Goal: Transaction & Acquisition: Purchase product/service

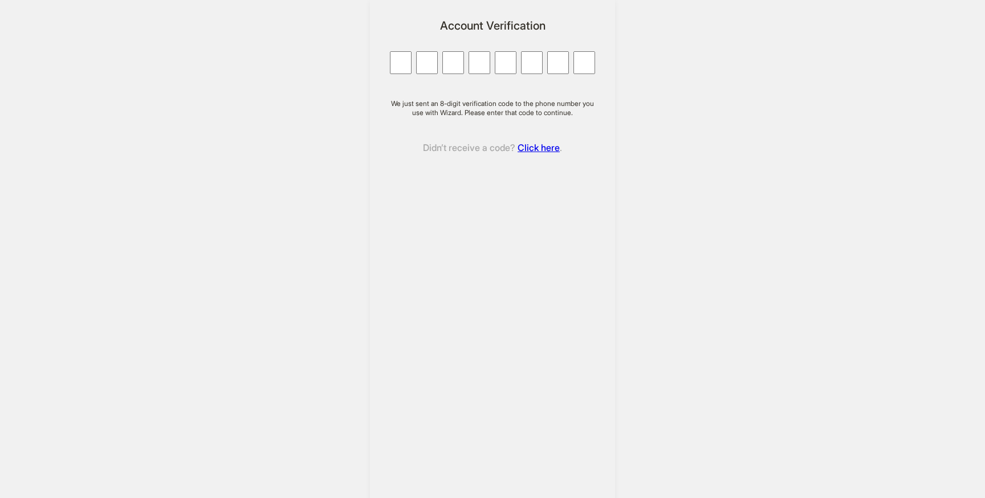
type input "*"
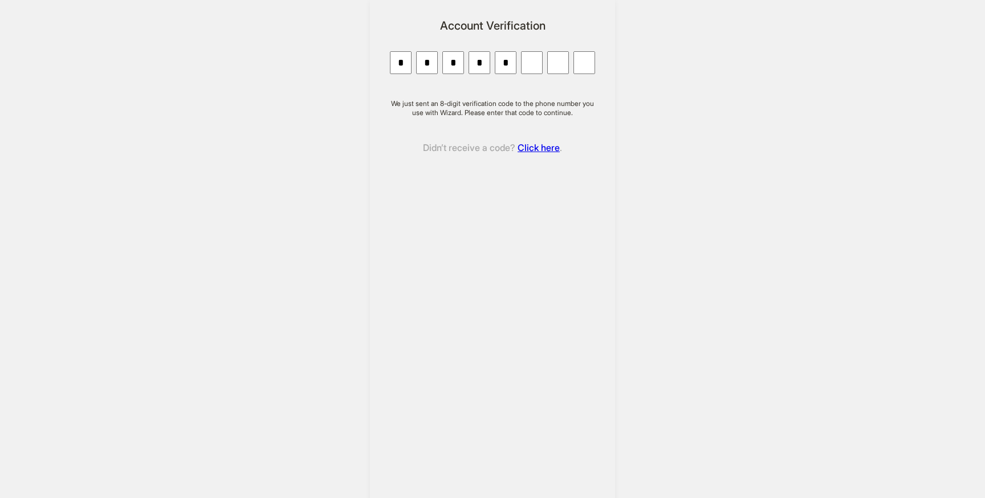
type input "*"
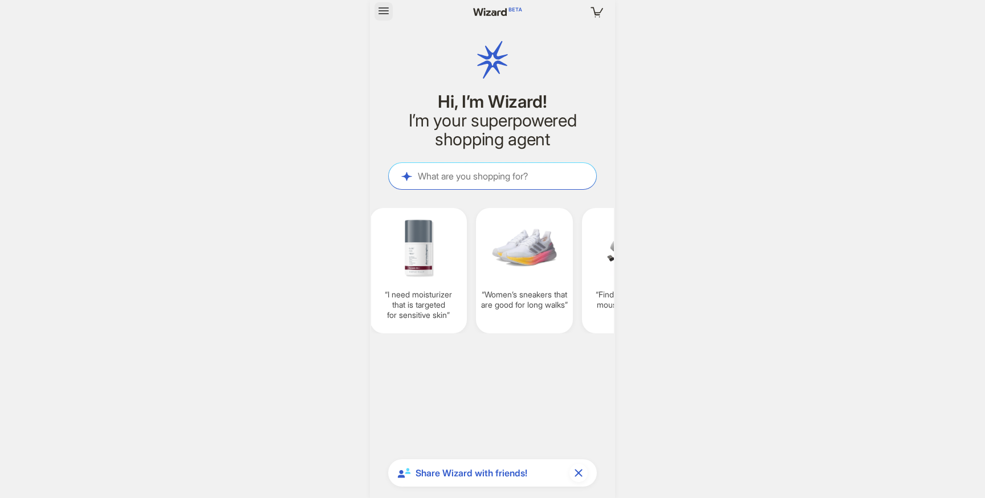
click at [384, 12] on icon "button" at bounding box center [384, 11] width 14 height 14
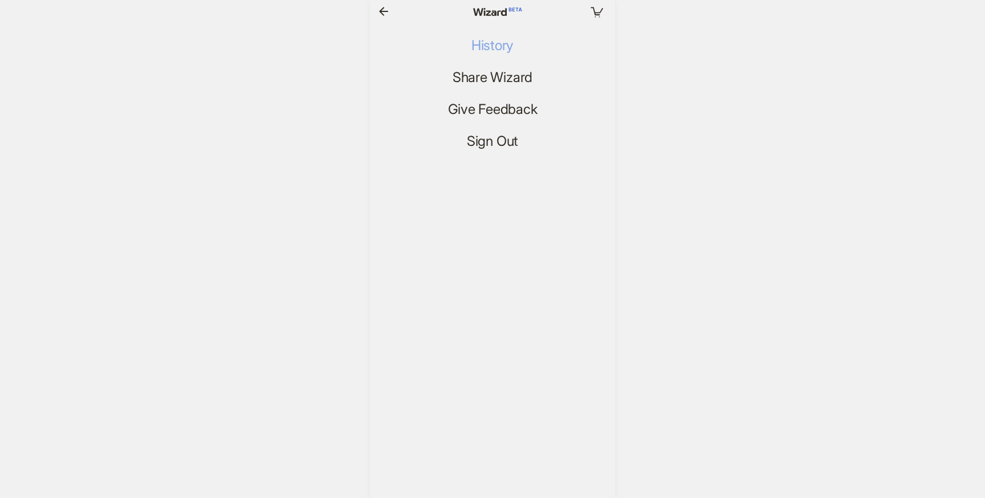
click at [503, 45] on span "History" at bounding box center [492, 46] width 42 height 17
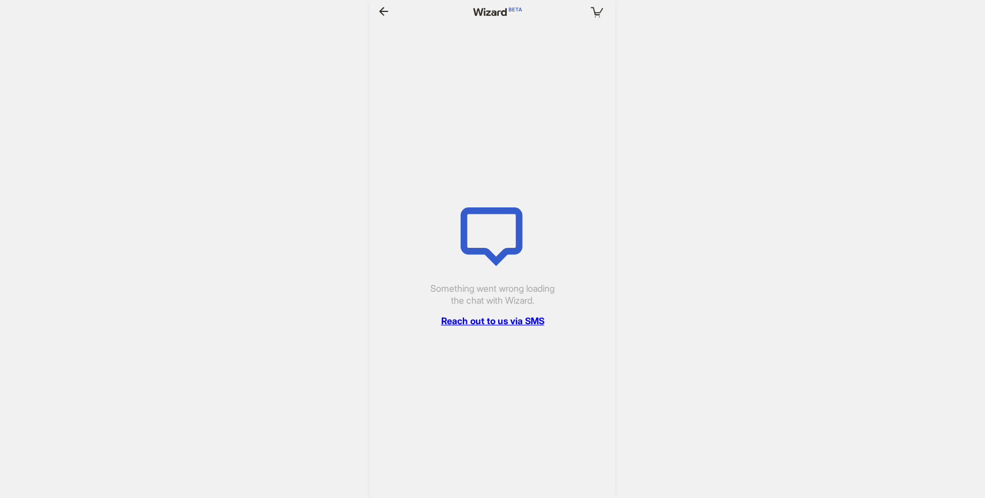
click at [385, 13] on icon "button" at bounding box center [384, 12] width 14 height 14
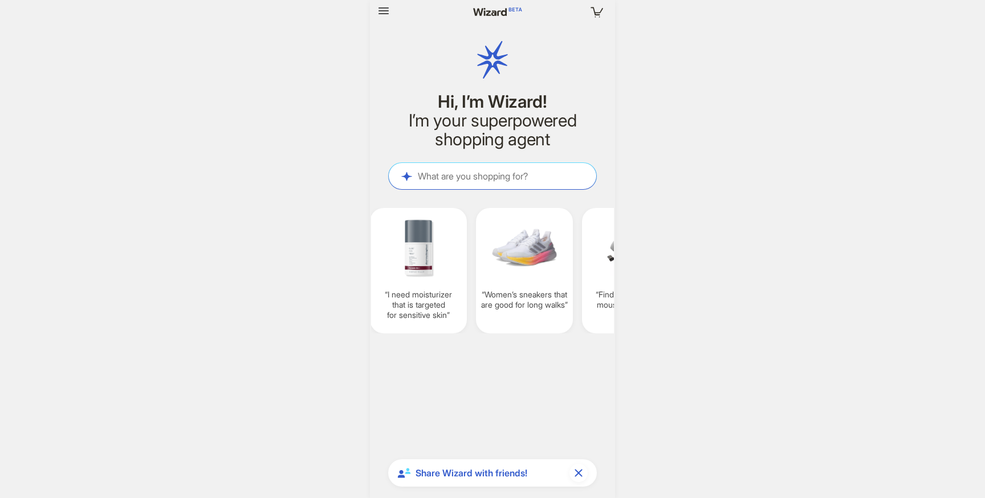
scroll to position [0, 849]
click at [451, 175] on textarea at bounding box center [492, 176] width 207 height 12
paste textarea "**********"
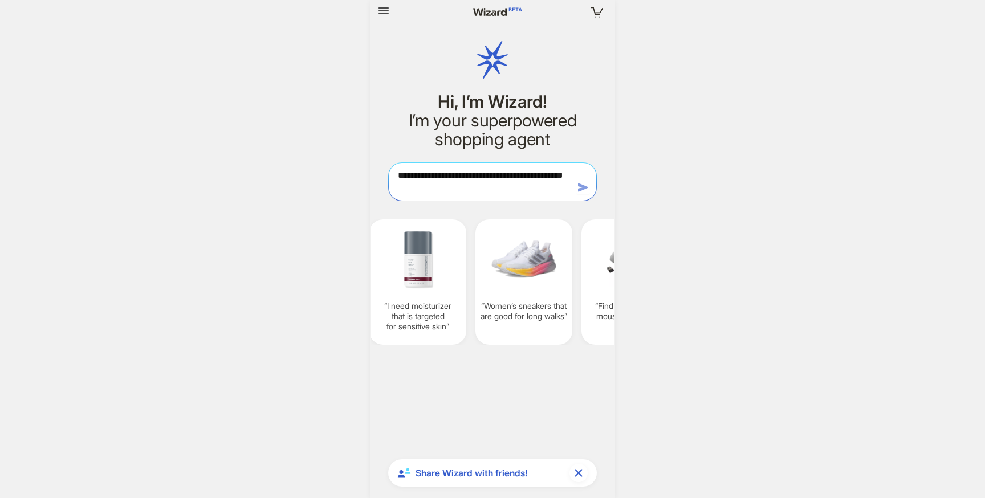
type textarea "**********"
click at [577, 190] on icon "button" at bounding box center [583, 188] width 14 height 14
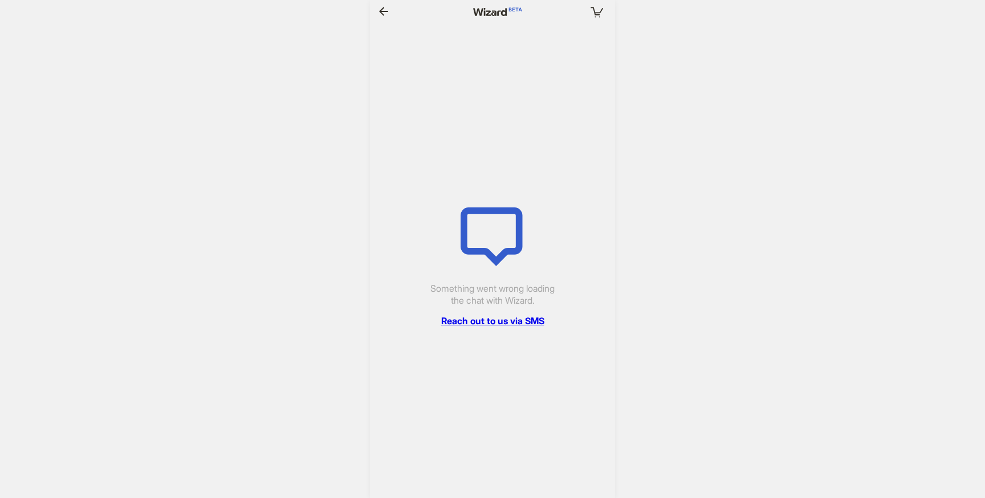
click at [527, 320] on link "Reach out to us via SMS" at bounding box center [492, 321] width 103 height 12
click at [389, 8] on icon "button" at bounding box center [384, 12] width 14 height 14
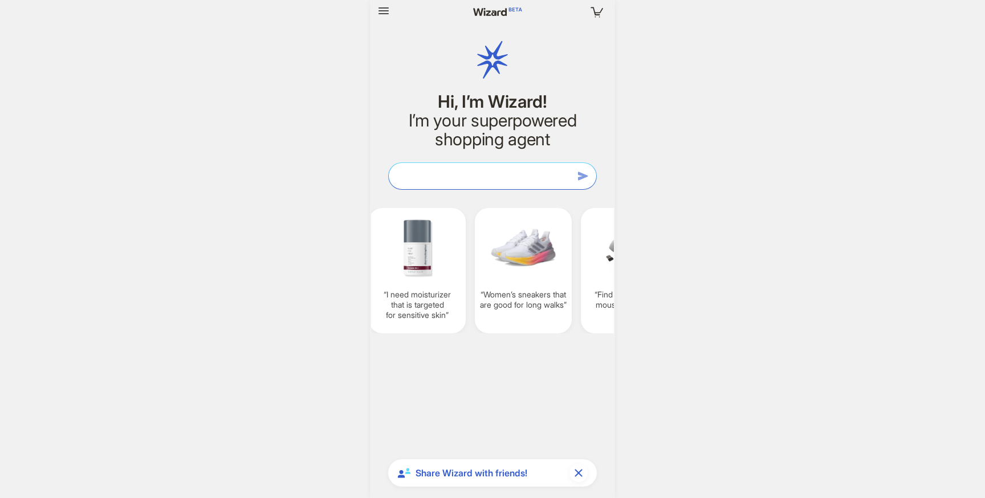
click at [459, 178] on textarea at bounding box center [492, 176] width 207 height 12
paste textarea "**********"
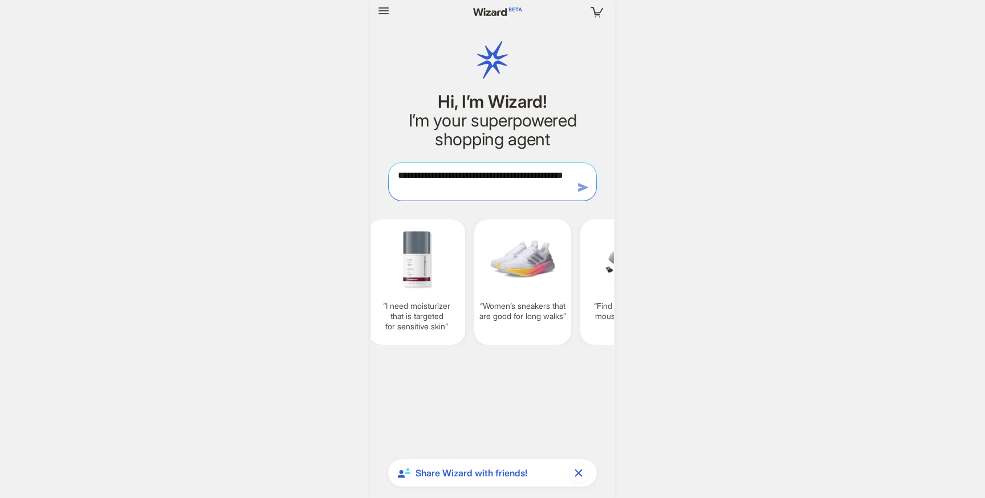
type textarea "**********"
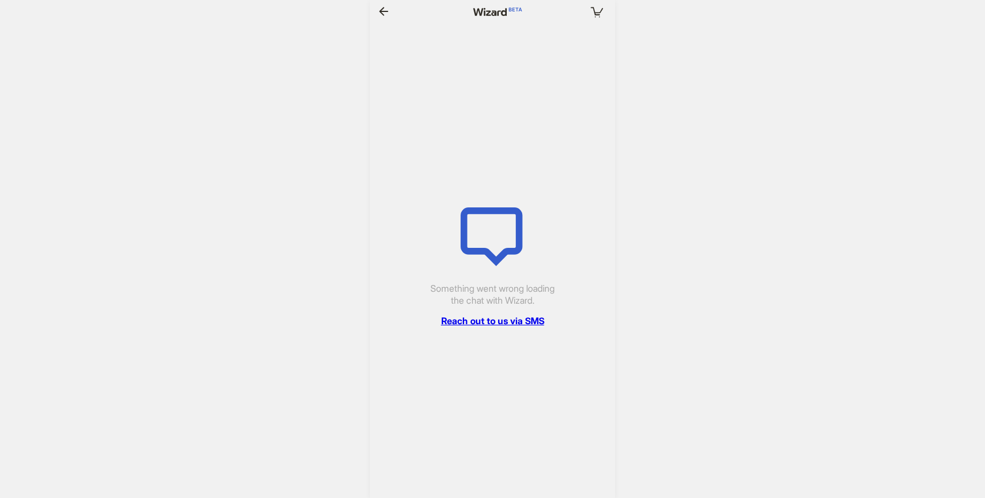
click at [379, 6] on icon "button" at bounding box center [384, 12] width 14 height 14
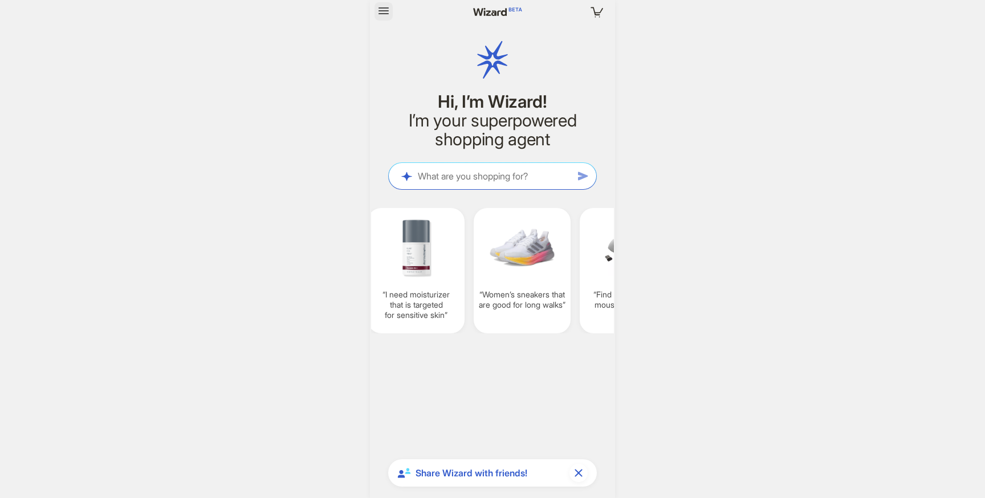
click at [388, 13] on icon "button" at bounding box center [383, 10] width 10 height 7
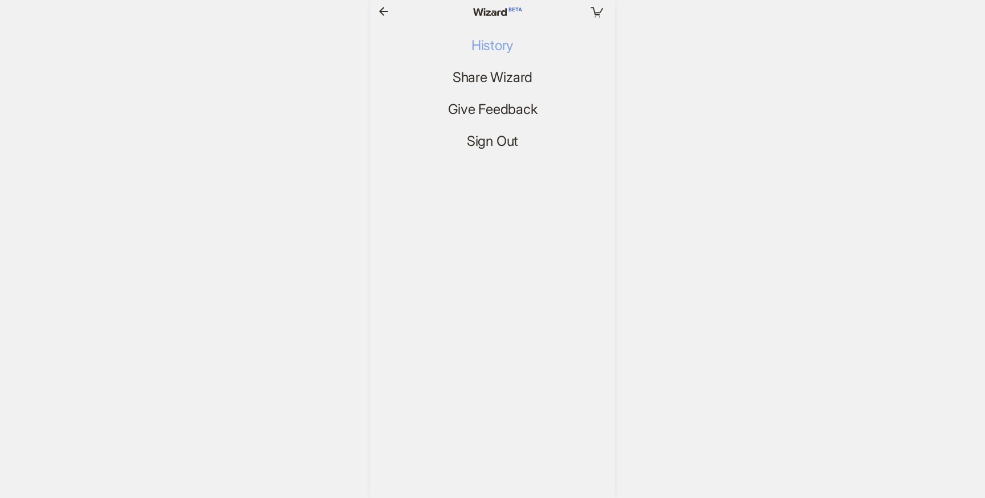
click at [485, 47] on span "History" at bounding box center [492, 46] width 42 height 17
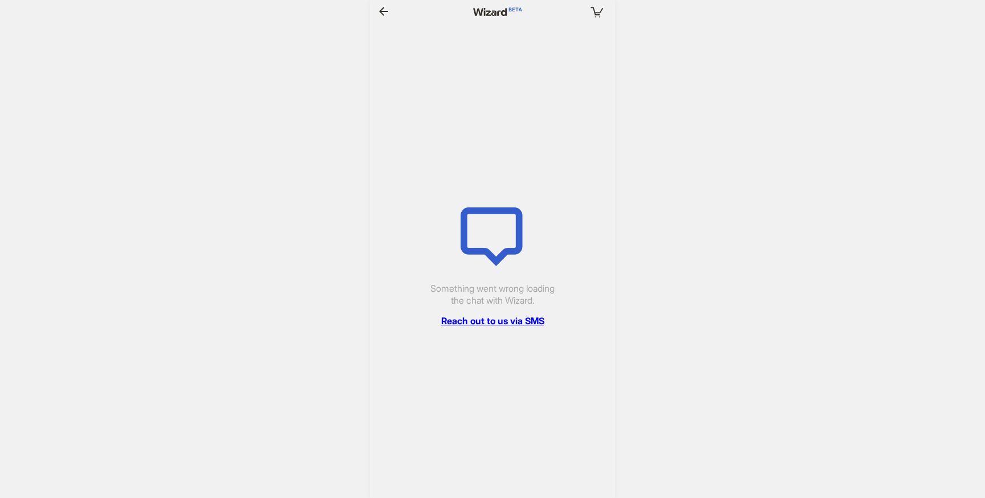
click at [385, 15] on icon "button" at bounding box center [384, 12] width 14 height 14
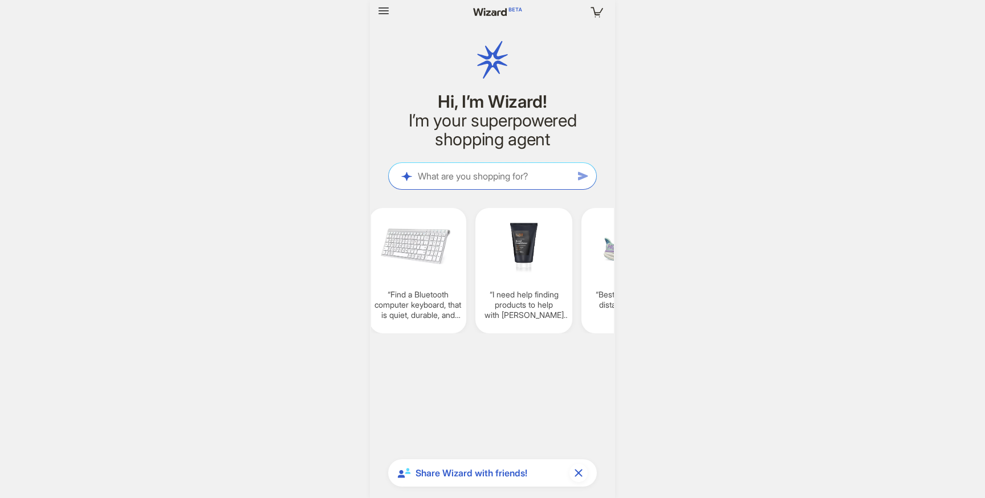
scroll to position [0, 1062]
click at [464, 185] on div "What are you shopping for? What are you shopping for?" at bounding box center [492, 176] width 207 height 26
click at [471, 176] on textarea at bounding box center [492, 176] width 207 height 12
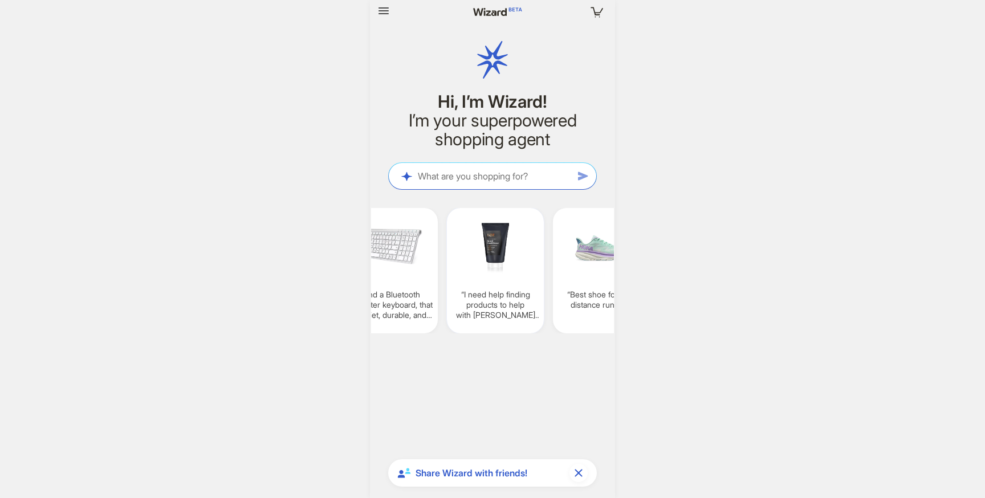
scroll to position [0, 1091]
click at [499, 248] on img at bounding box center [494, 248] width 88 height 66
type textarea "**********"
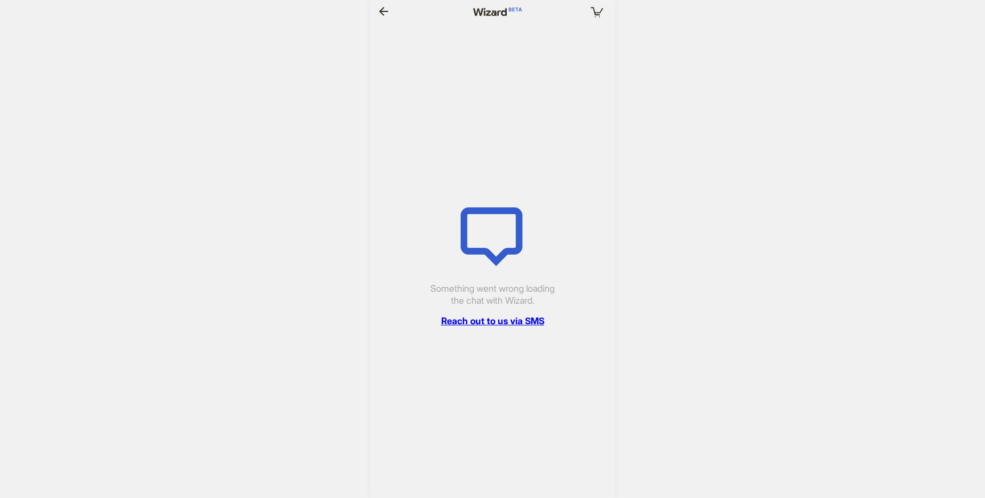
click at [388, 13] on icon "button" at bounding box center [384, 12] width 14 height 14
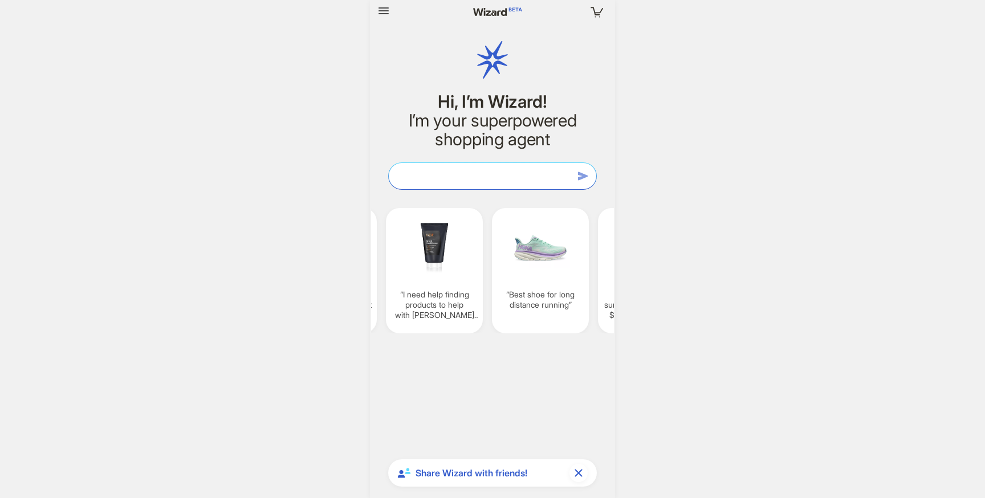
click at [471, 176] on textarea at bounding box center [492, 176] width 207 height 12
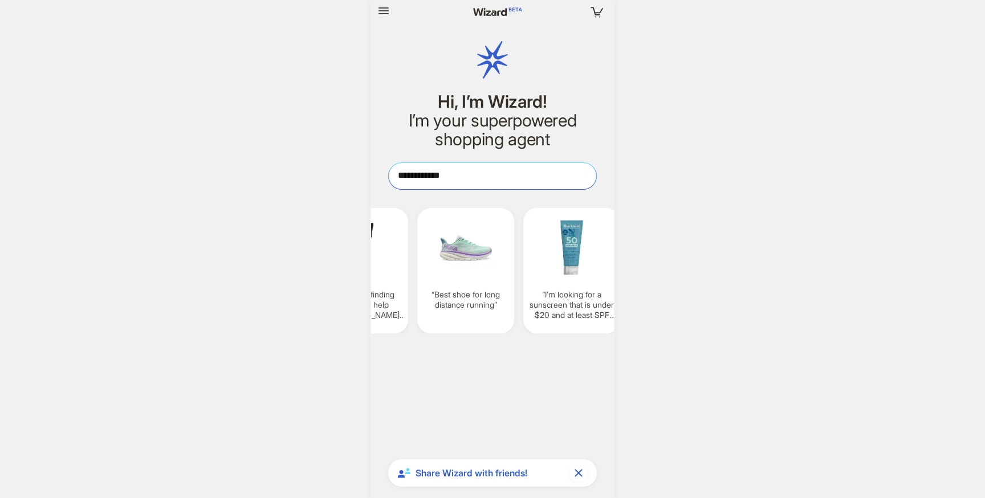
type textarea "**********"
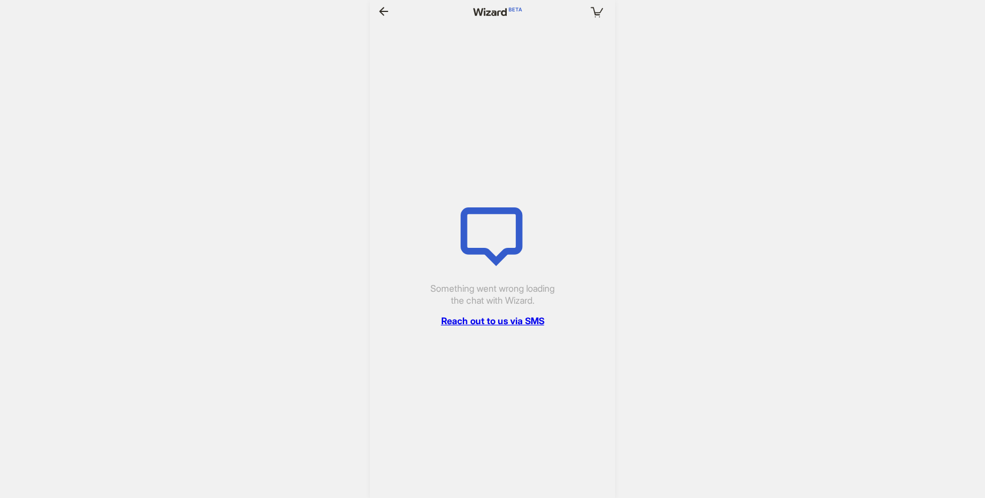
click at [379, 15] on icon "button" at bounding box center [384, 12] width 14 height 14
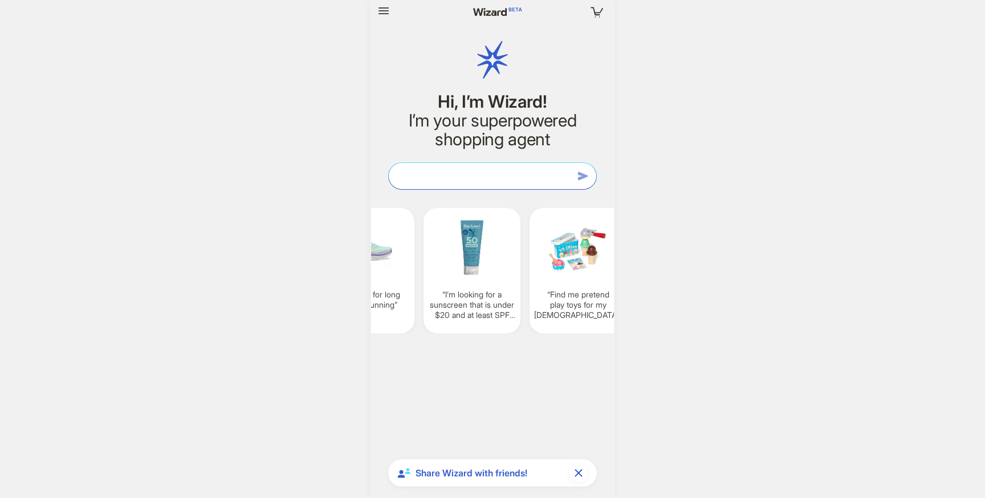
click at [441, 172] on textarea at bounding box center [492, 176] width 207 height 12
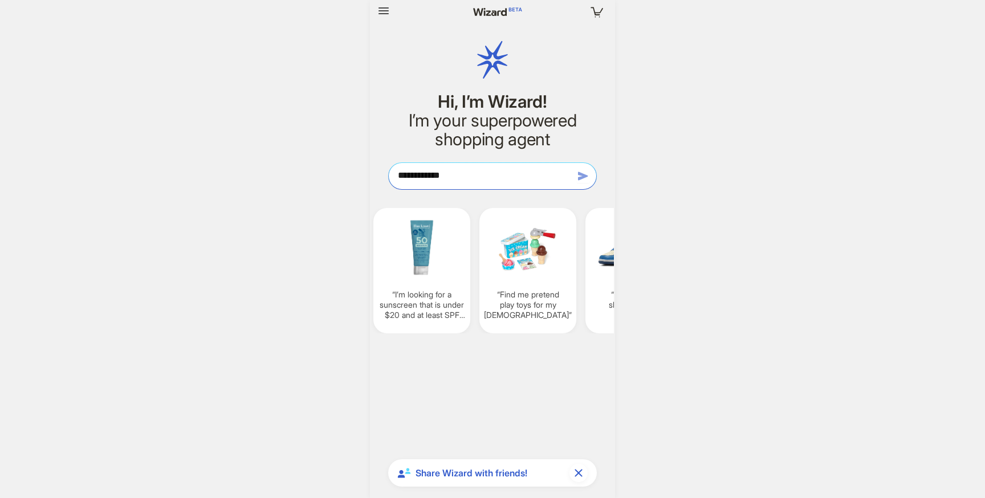
type textarea "**********"
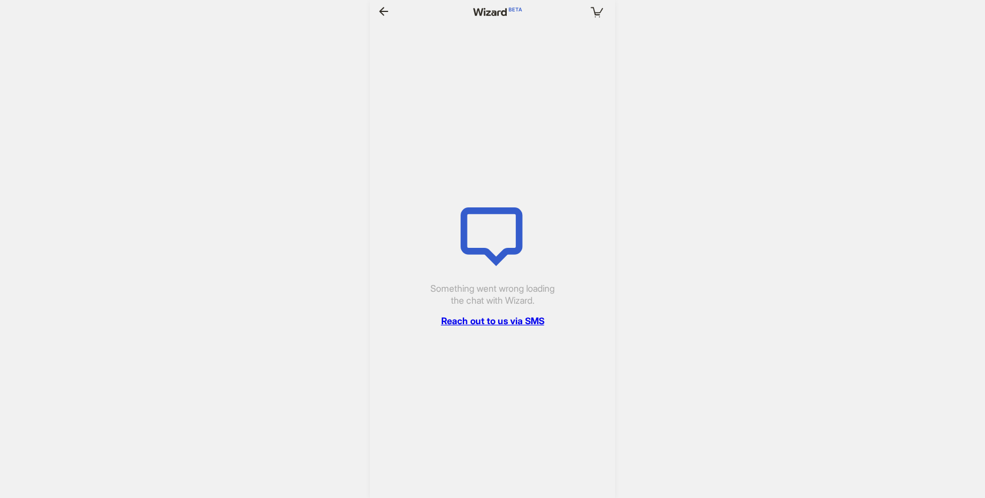
click at [488, 320] on link "Reach out to us via SMS" at bounding box center [492, 321] width 103 height 12
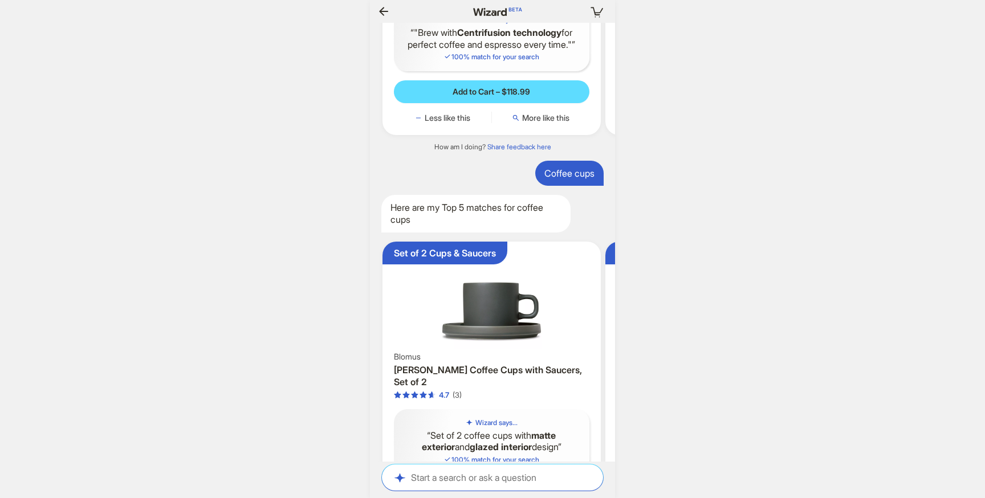
scroll to position [0, 937]
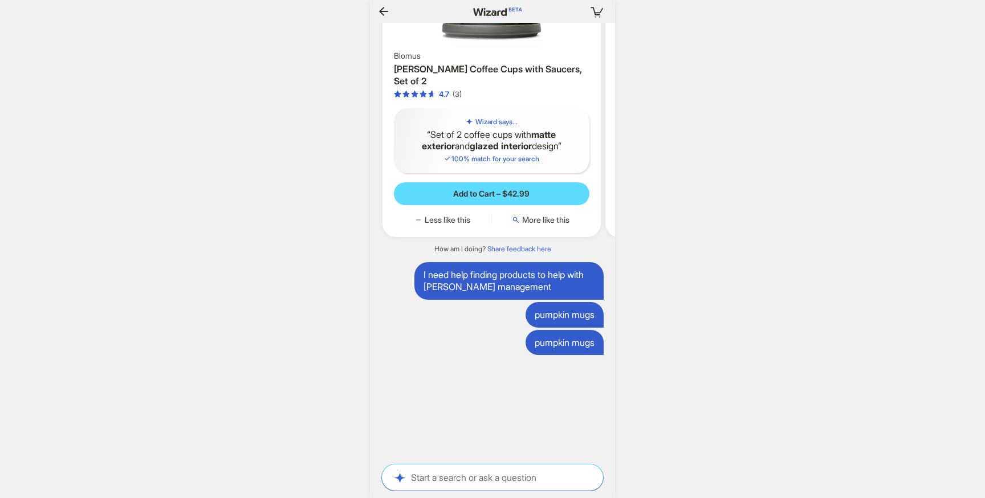
click at [383, 10] on icon "button" at bounding box center [384, 12] width 14 height 14
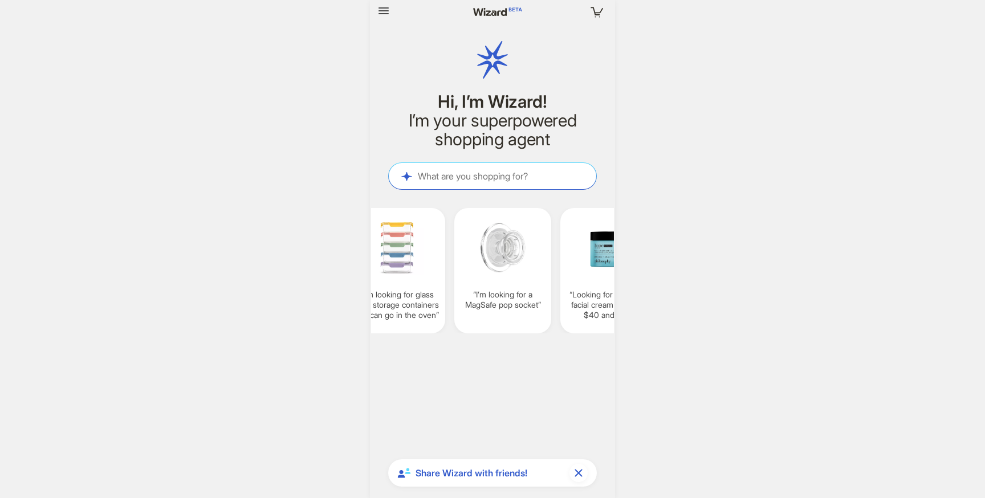
click at [383, 10] on icon "button" at bounding box center [383, 10] width 10 height 7
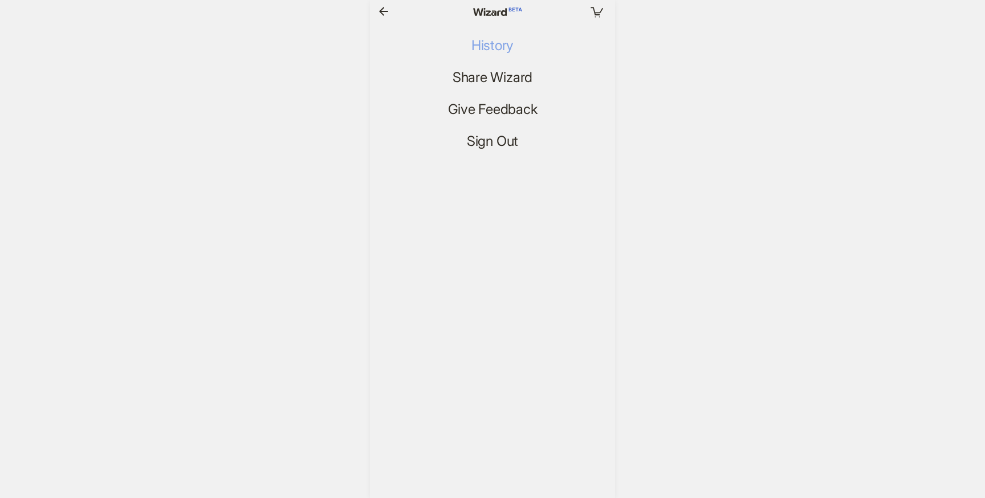
click at [479, 47] on span "History" at bounding box center [492, 46] width 42 height 17
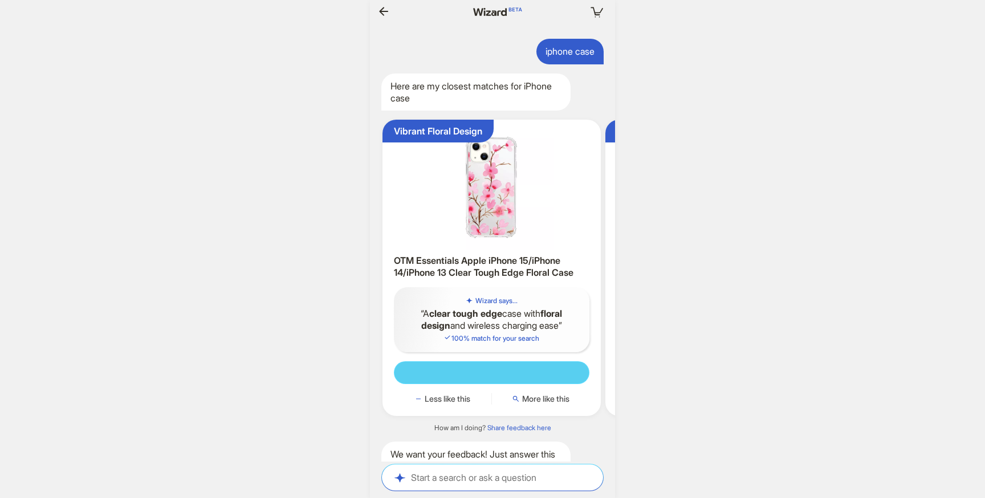
click at [383, 14] on icon "button" at bounding box center [384, 12] width 14 height 14
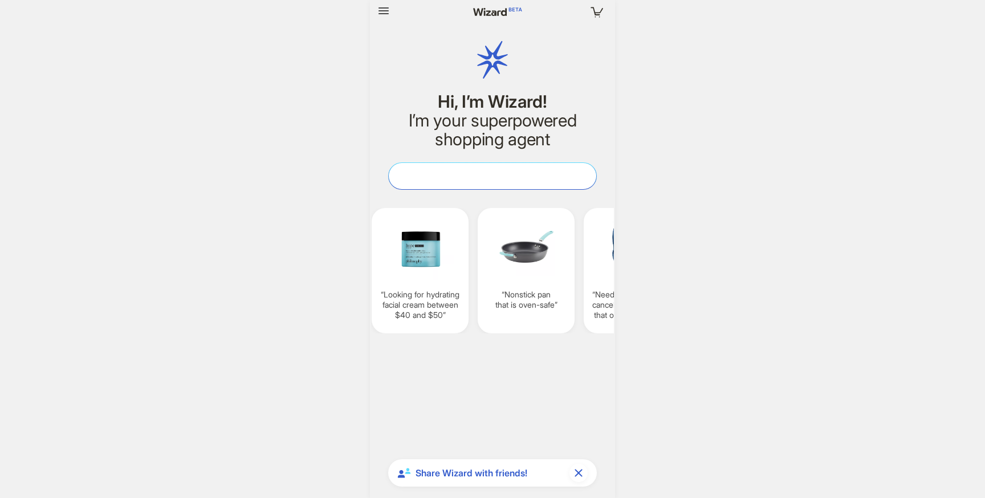
click at [459, 176] on textarea at bounding box center [492, 176] width 207 height 12
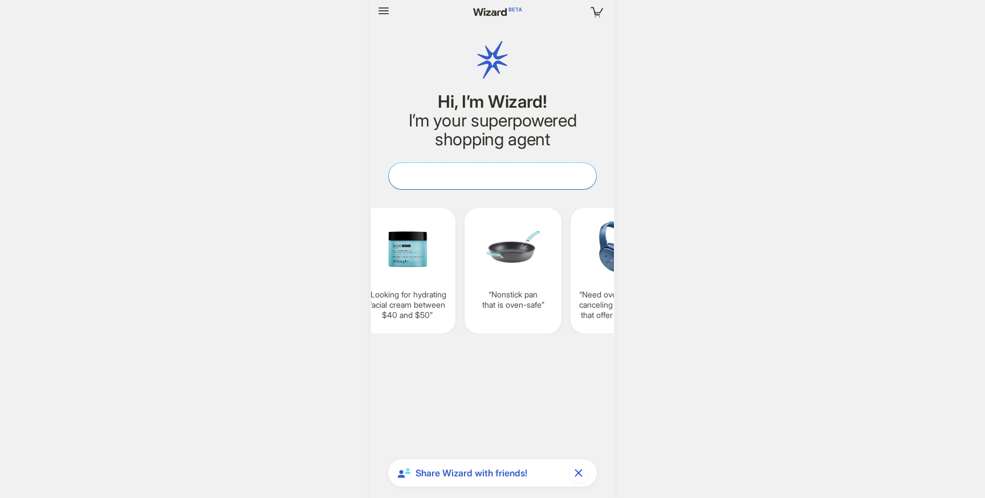
type textarea "*"
type textarea "**"
type textarea "***"
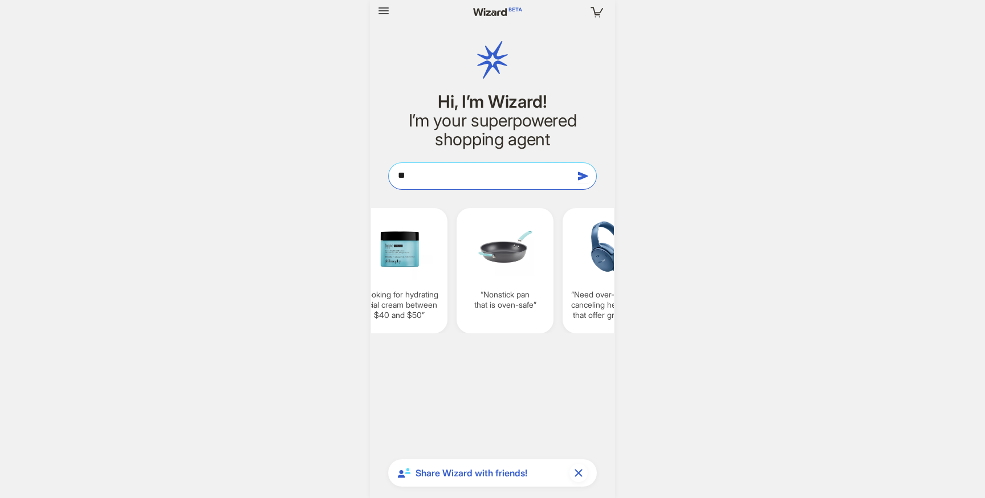
type textarea "***"
type textarea "****"
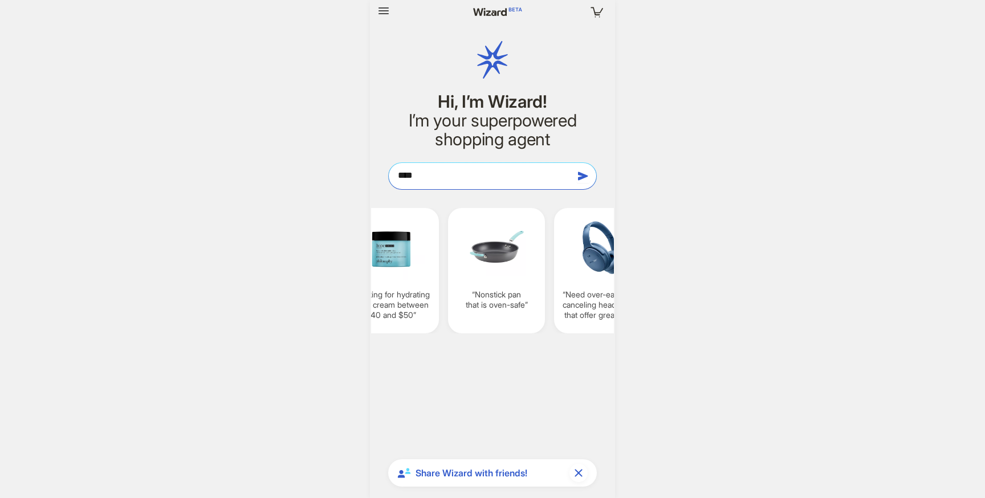
type textarea "*****"
type textarea "******"
type textarea "*******"
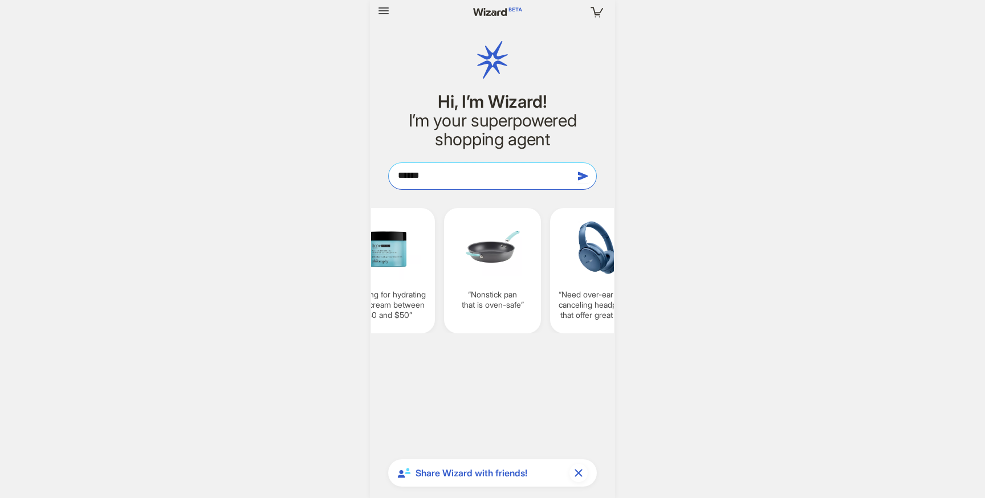
type textarea "*******"
type textarea "*********"
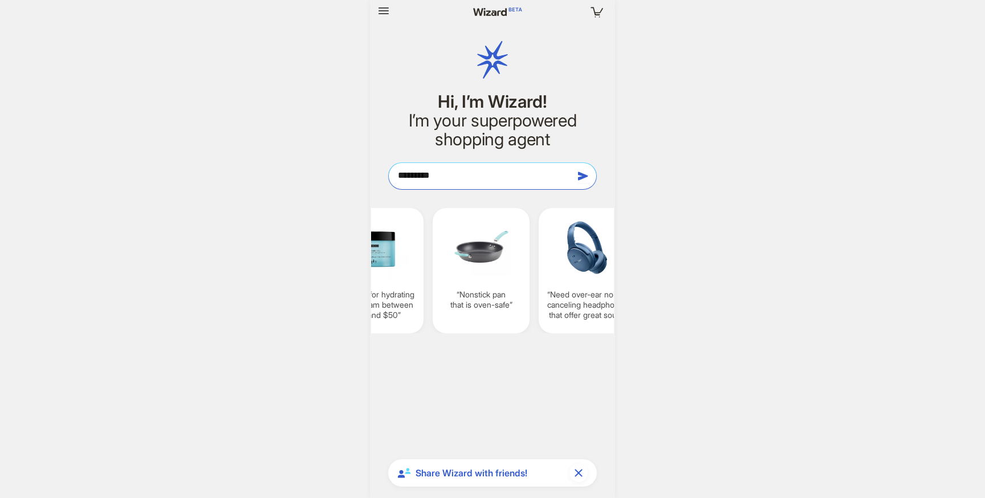
type textarea "**********"
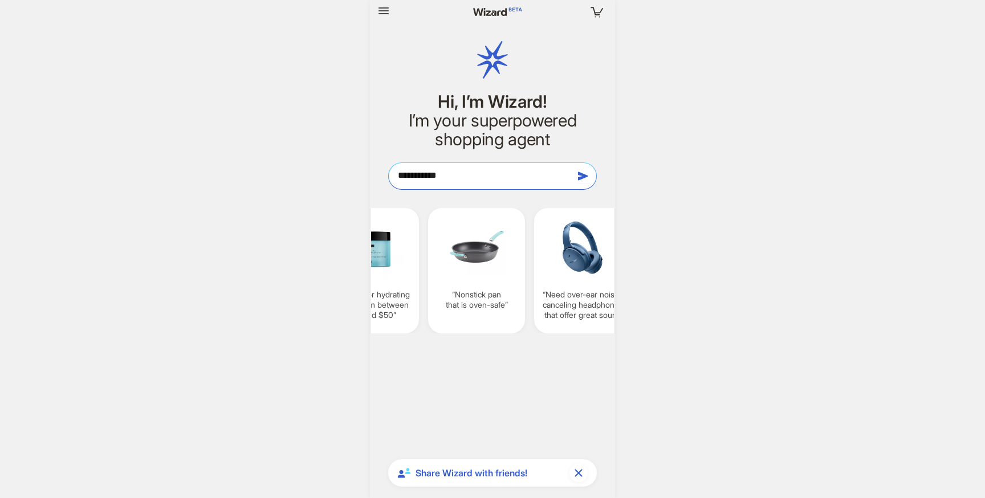
type textarea "**********"
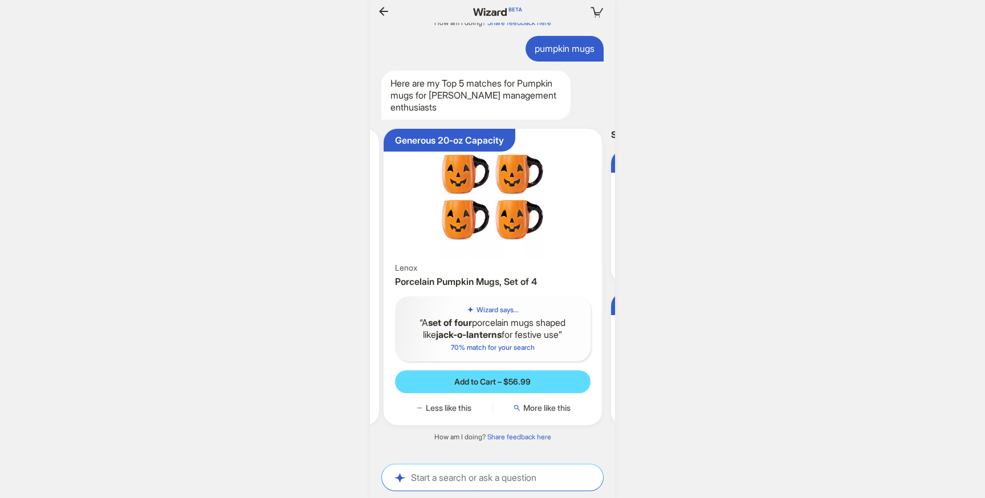
click at [465, 199] on img at bounding box center [492, 196] width 209 height 127
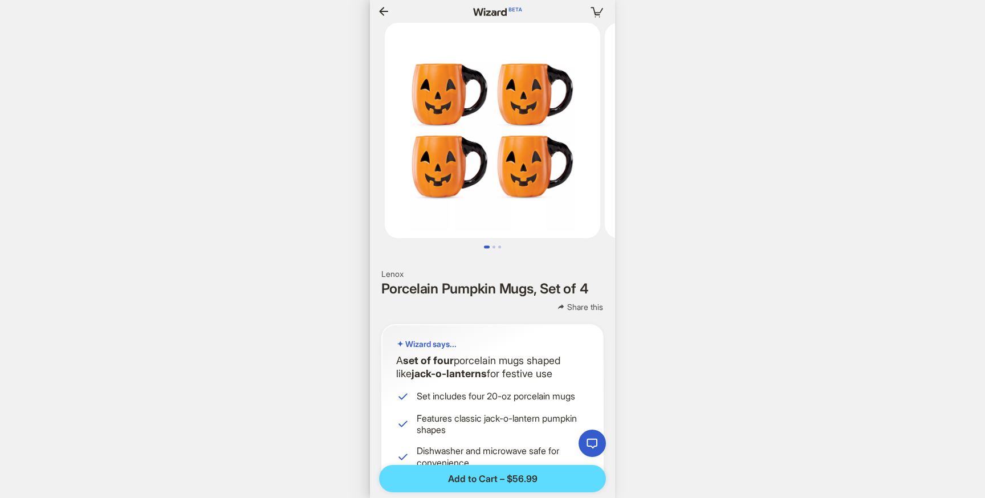
click at [385, 13] on icon "button" at bounding box center [384, 12] width 14 height 14
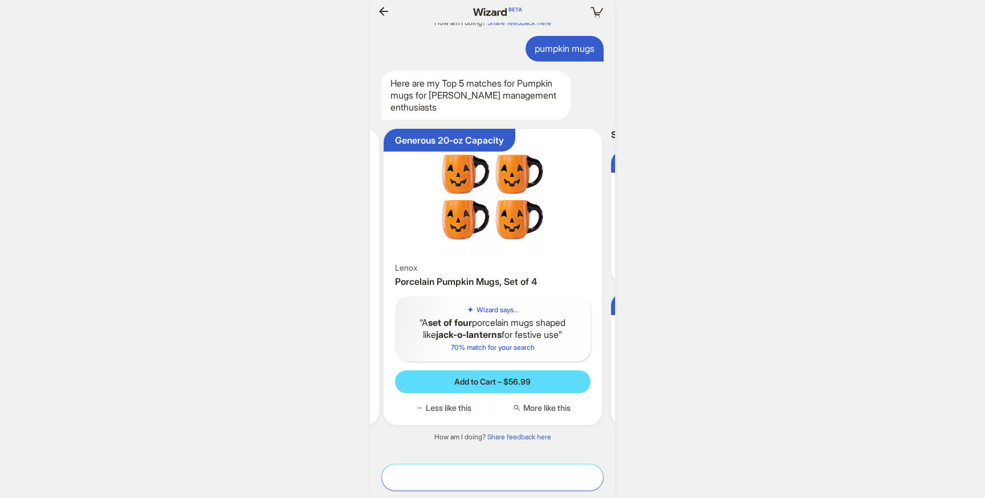
click at [432, 478] on textarea at bounding box center [492, 477] width 221 height 12
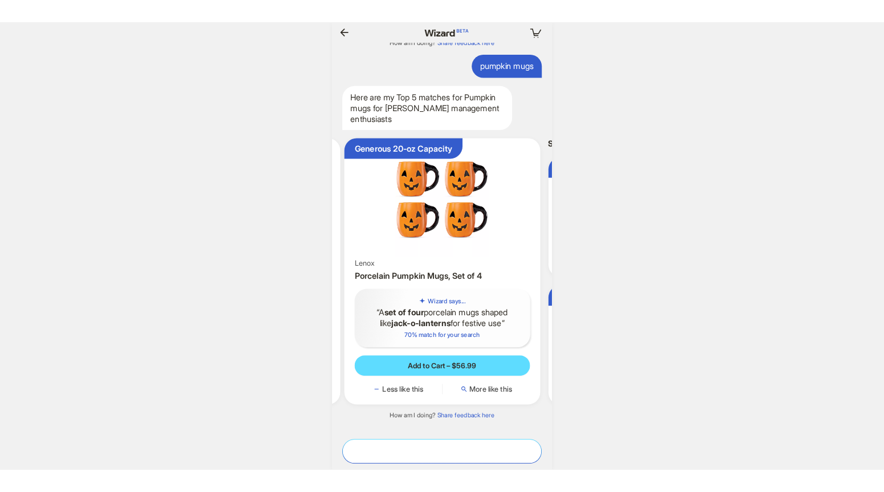
scroll to position [0, 1209]
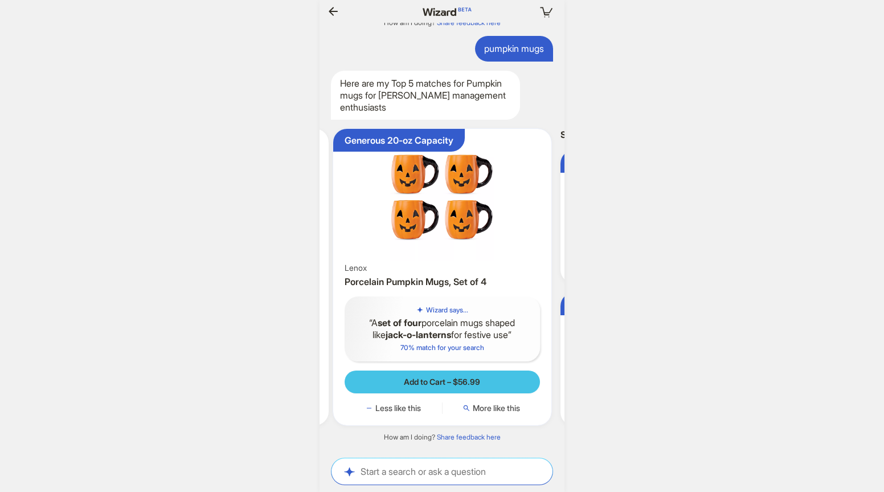
click at [440, 384] on span "Add to Cart – $56.99" at bounding box center [442, 382] width 76 height 10
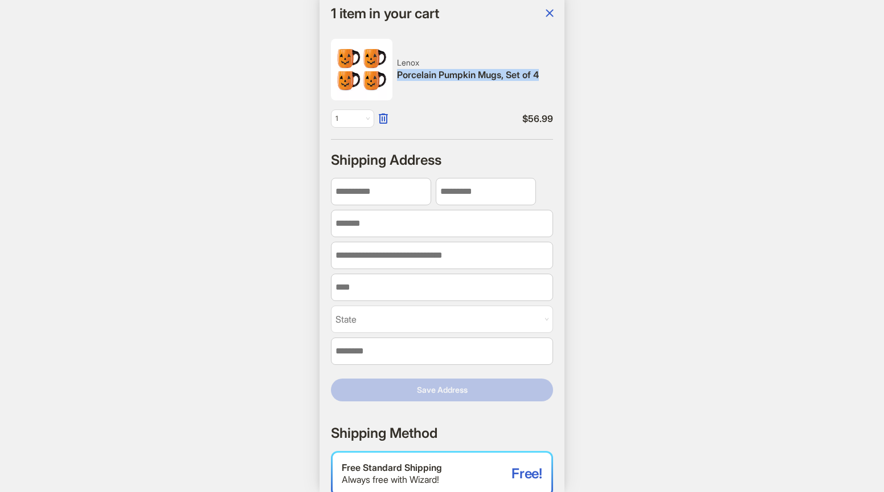
drag, startPoint x: 544, startPoint y: 75, endPoint x: 399, endPoint y: 76, distance: 144.2
click at [399, 76] on div "Porcelain Pumpkin Mugs, Set of 4" at bounding box center [475, 75] width 156 height 12
copy div "Porcelain Pumpkin Mugs, Set of 4"
click at [548, 10] on icon "button" at bounding box center [550, 13] width 14 height 14
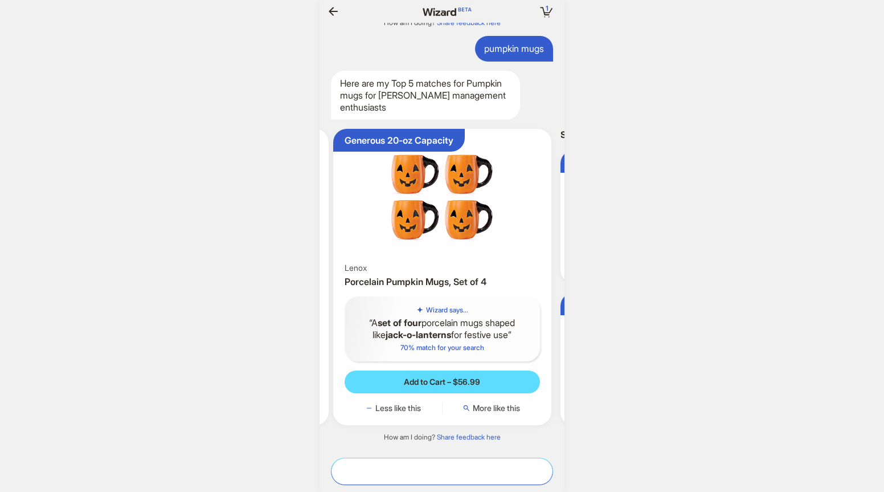
click at [435, 470] on textarea at bounding box center [442, 471] width 221 height 12
type textarea "**********"
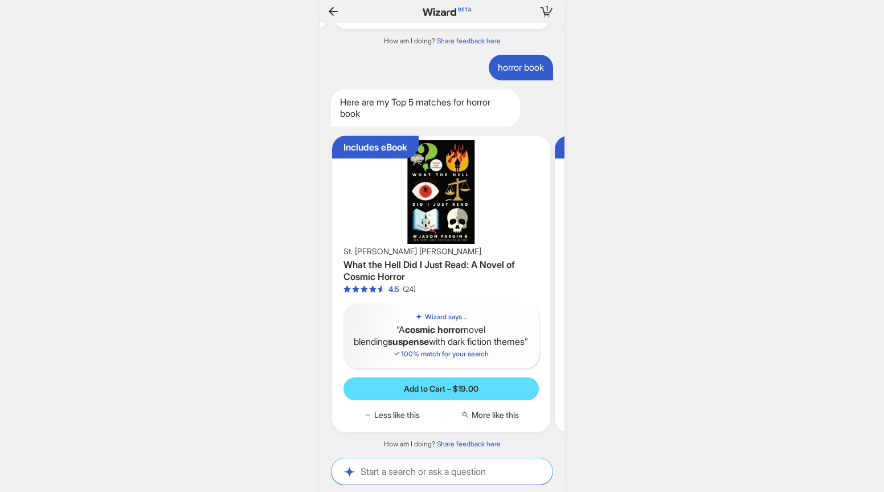
scroll to position [2696, 0]
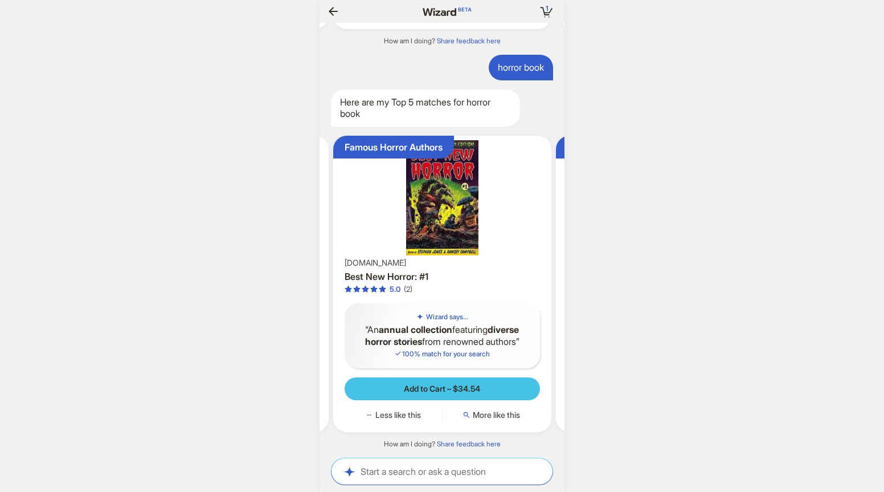
click at [470, 396] on button "Add to Cart – $34.54" at bounding box center [442, 388] width 195 height 23
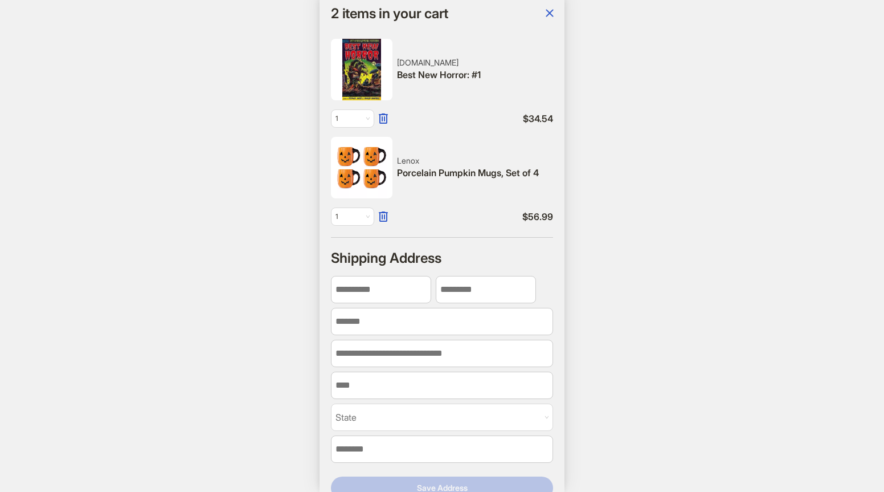
click at [379, 77] on img at bounding box center [362, 70] width 62 height 62
drag, startPoint x: 545, startPoint y: 171, endPoint x: 398, endPoint y: 176, distance: 146.5
click at [398, 176] on div "Porcelain Pumpkin Mugs, Set of 4" at bounding box center [475, 173] width 156 height 12
copy div "Porcelain Pumpkin Mugs, Set of 4"
drag, startPoint x: 423, startPoint y: 157, endPoint x: 397, endPoint y: 160, distance: 26.9
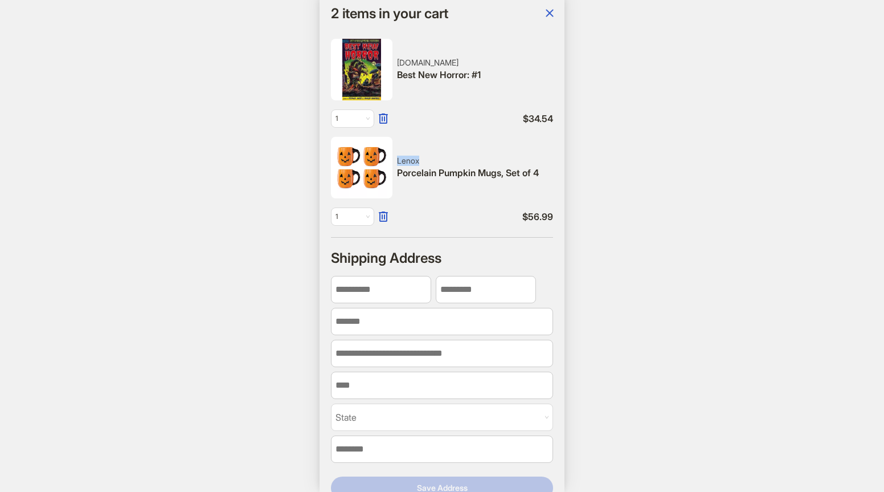
click at [397, 160] on div "Lenox" at bounding box center [475, 161] width 156 height 10
copy div "Lenox"
click at [803, 141] on div "**********" at bounding box center [442, 246] width 884 height 492
click at [549, 15] on icon "button" at bounding box center [550, 13] width 14 height 14
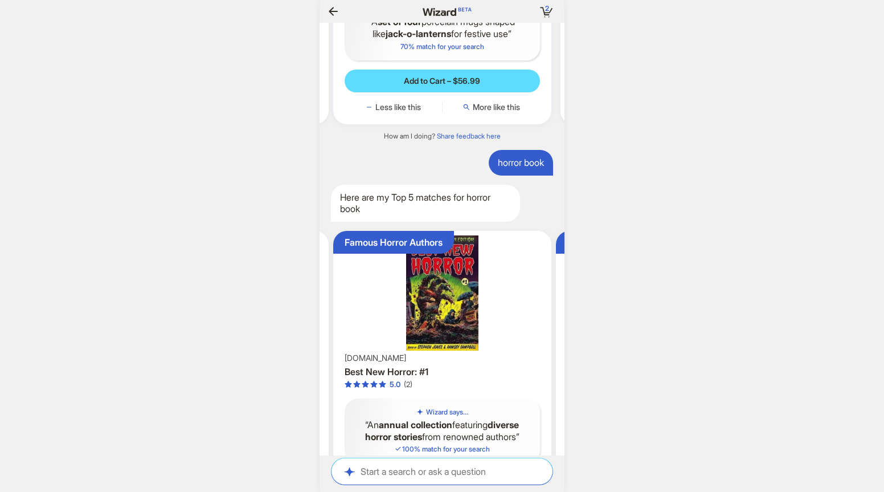
scroll to position [2696, 0]
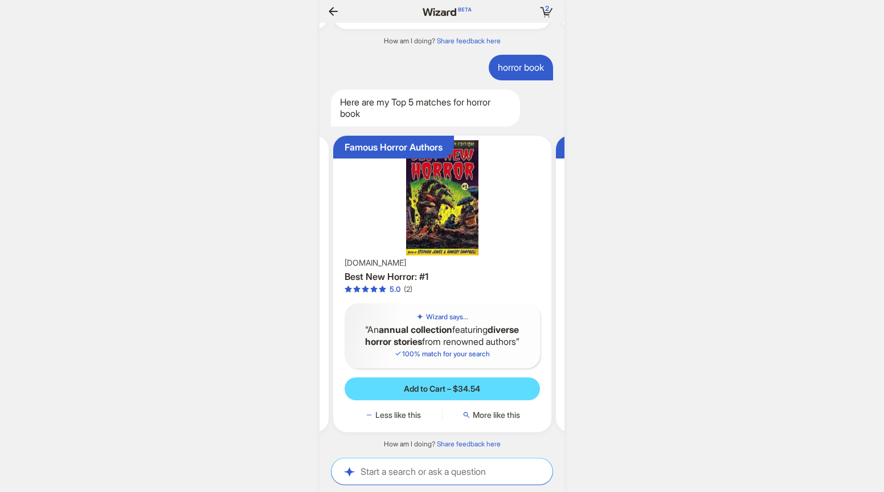
click at [456, 206] on img at bounding box center [442, 197] width 209 height 115
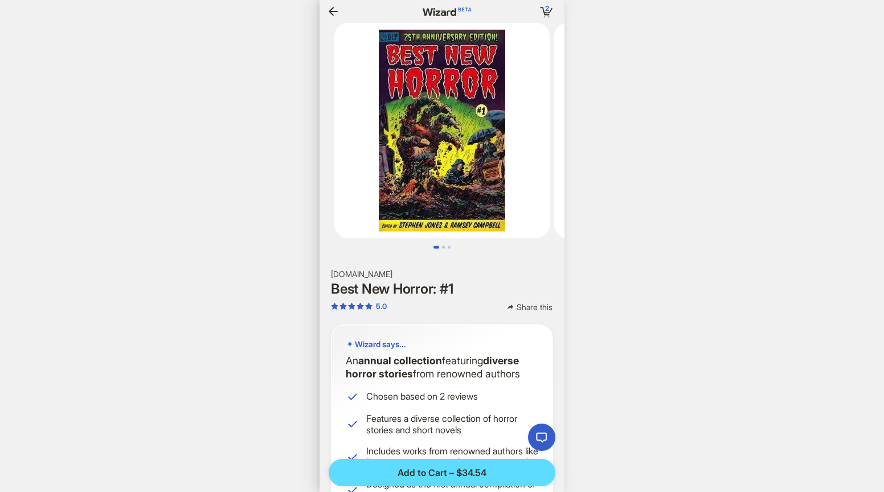
scroll to position [0, 1295]
drag, startPoint x: 464, startPoint y: 287, endPoint x: 384, endPoint y: 293, distance: 80.1
click at [384, 293] on h1 "Best New Horror: #1" at bounding box center [442, 288] width 222 height 15
click at [460, 293] on h1 "Best New Horror: #1" at bounding box center [442, 288] width 222 height 15
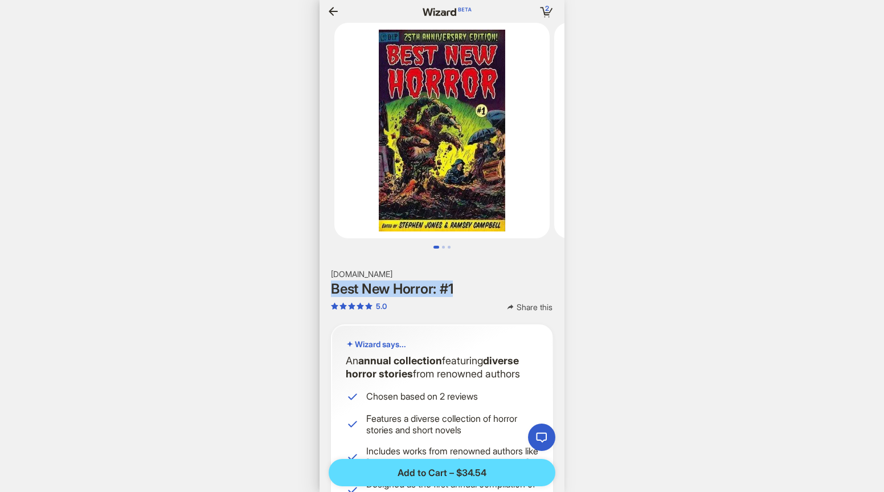
drag, startPoint x: 455, startPoint y: 290, endPoint x: 333, endPoint y: 294, distance: 122.6
click at [333, 294] on h1 "Best New Horror: #1" at bounding box center [442, 288] width 222 height 15
copy h1 "Best New Horror: #1"
click at [386, 276] on h2 "AbeBooks.com" at bounding box center [442, 274] width 222 height 10
drag, startPoint x: 391, startPoint y: 270, endPoint x: 332, endPoint y: 272, distance: 59.3
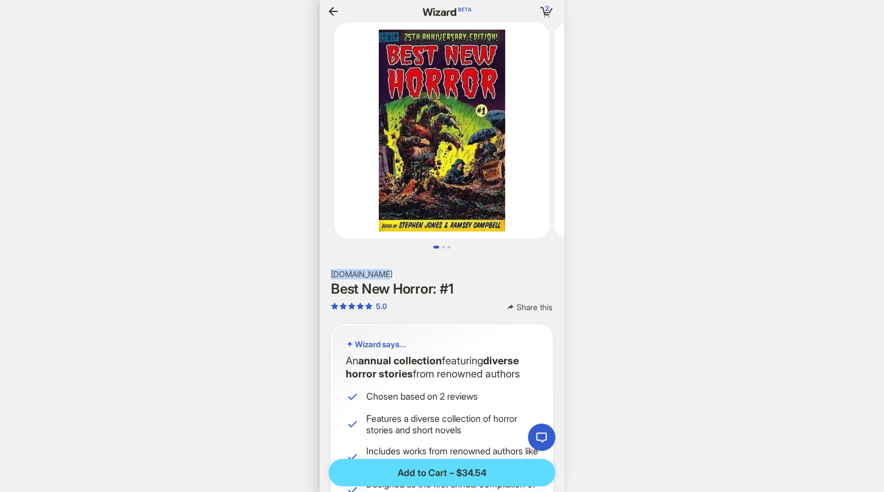
click at [332, 272] on h2 "AbeBooks.com" at bounding box center [442, 274] width 222 height 10
copy h2 "AbeBooks.com"
click at [334, 12] on icon "button" at bounding box center [334, 12] width 14 height 14
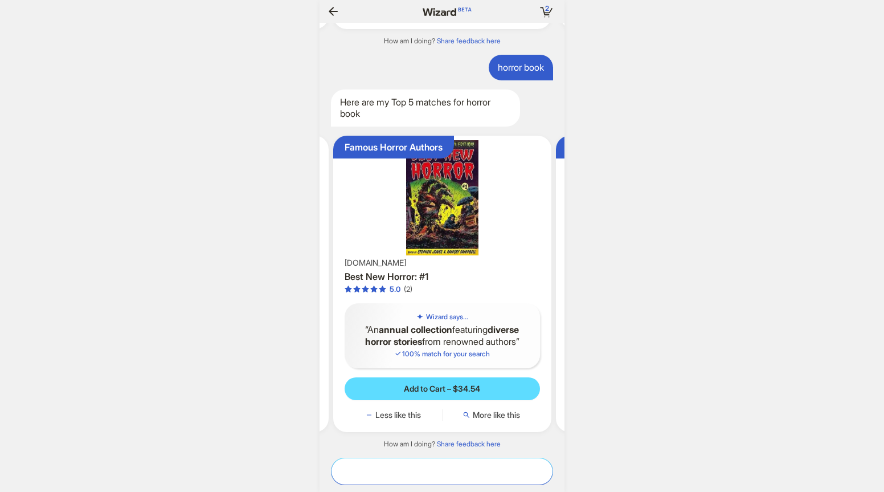
click at [406, 465] on textarea at bounding box center [442, 471] width 221 height 12
type textarea "**********"
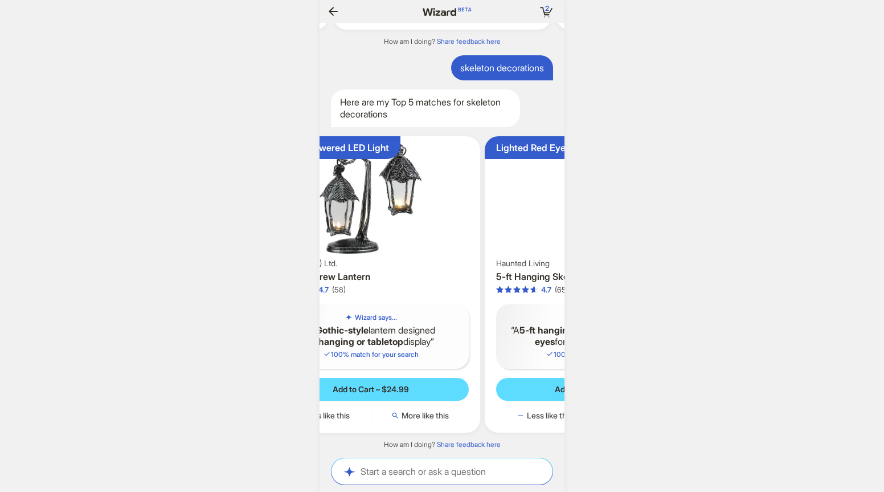
scroll to position [0, 1162]
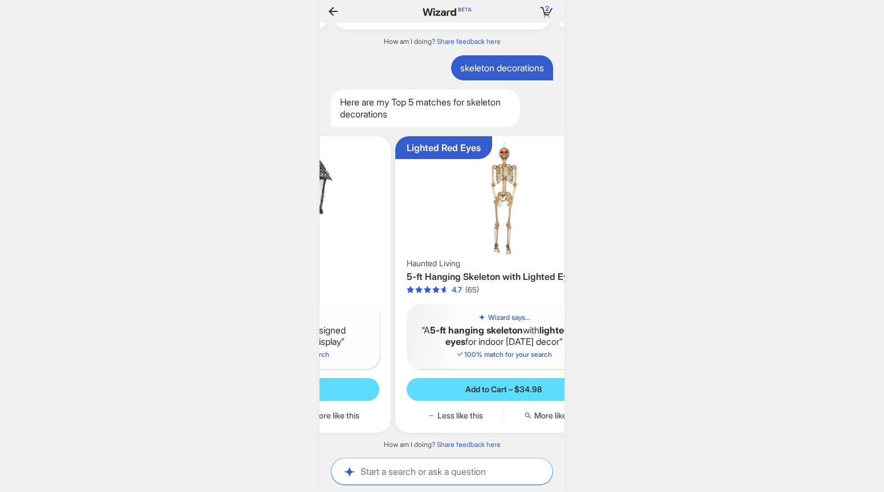
scroll to position [0, 1163]
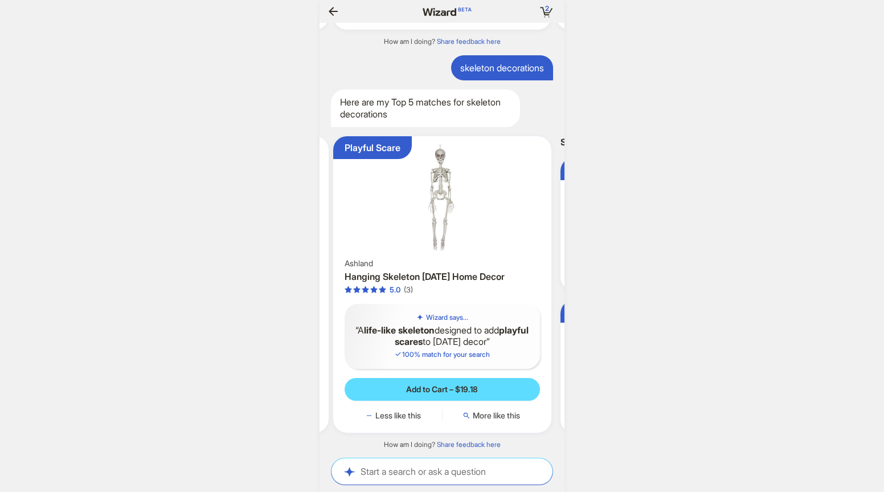
click at [451, 207] on img at bounding box center [442, 198] width 209 height 115
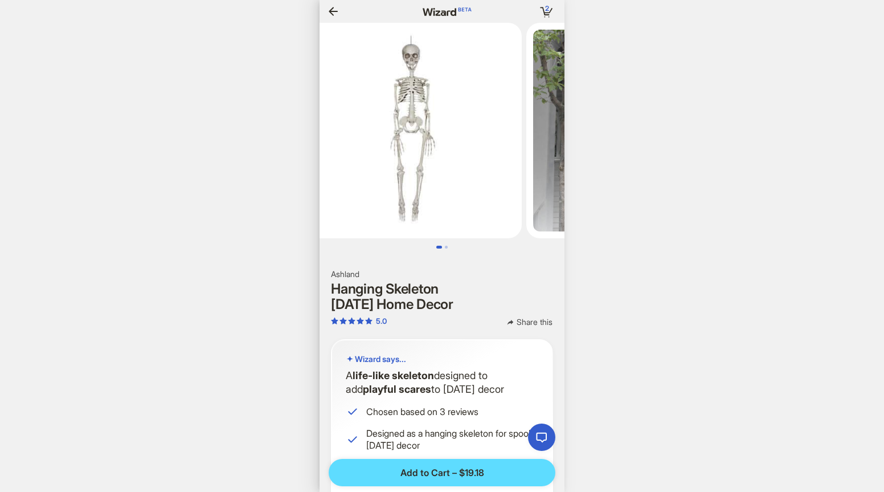
click at [422, 297] on h1 "Hanging Skeleton Halloween Home Decor" at bounding box center [442, 296] width 222 height 30
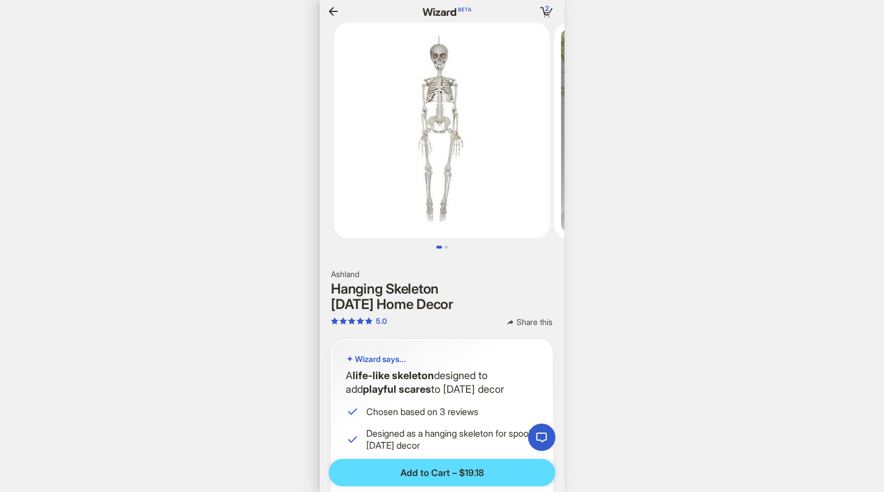
drag, startPoint x: 478, startPoint y: 305, endPoint x: 333, endPoint y: 293, distance: 145.7
click at [333, 293] on h1 "Hanging Skeleton Halloween Home Decor" at bounding box center [442, 296] width 222 height 30
copy h1 "Hanging Skeleton Halloween Home Decor"
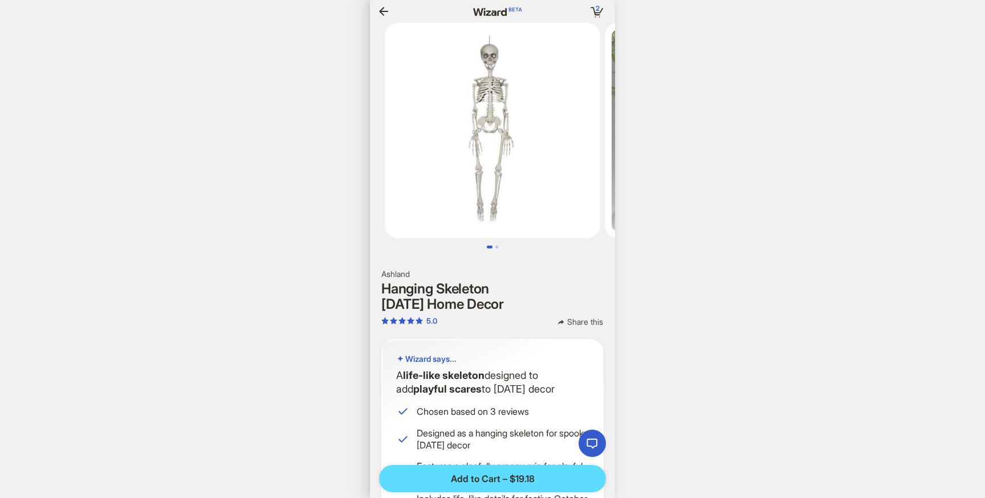
click at [414, 271] on h2 "Ashland" at bounding box center [492, 274] width 222 height 10
drag, startPoint x: 415, startPoint y: 272, endPoint x: 382, endPoint y: 272, distance: 32.5
click at [382, 272] on h2 "Ashland" at bounding box center [492, 274] width 222 height 10
copy h2 "Ashland"
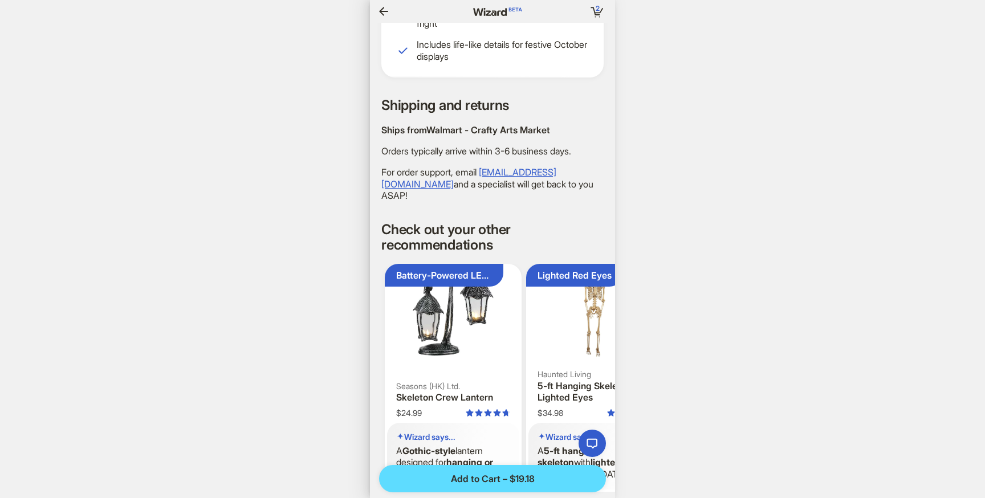
scroll to position [641, 0]
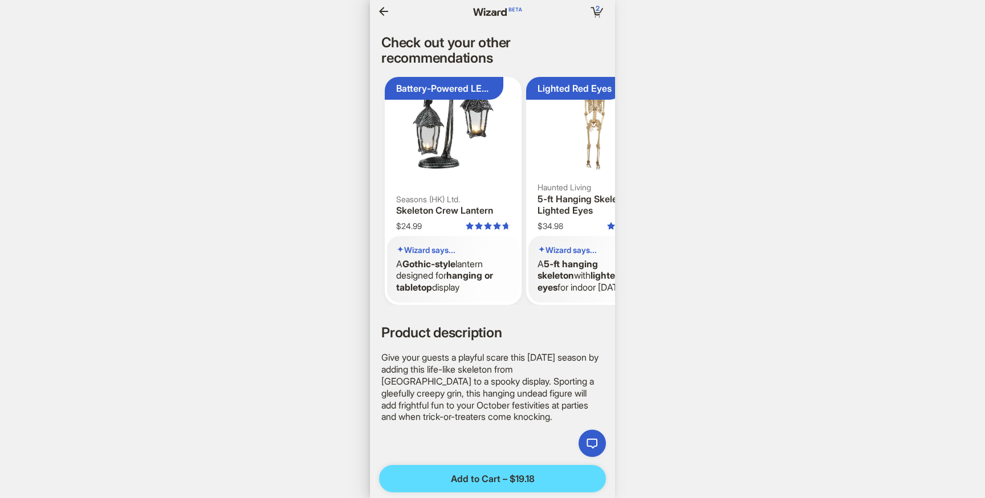
click at [382, 9] on icon "button" at bounding box center [384, 12] width 14 height 14
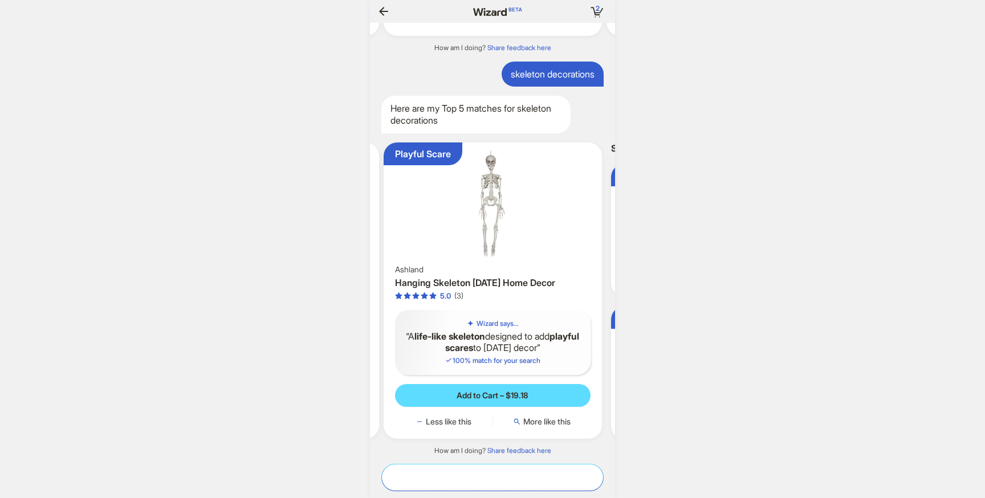
click at [462, 479] on textarea at bounding box center [492, 477] width 221 height 12
type textarea "**********"
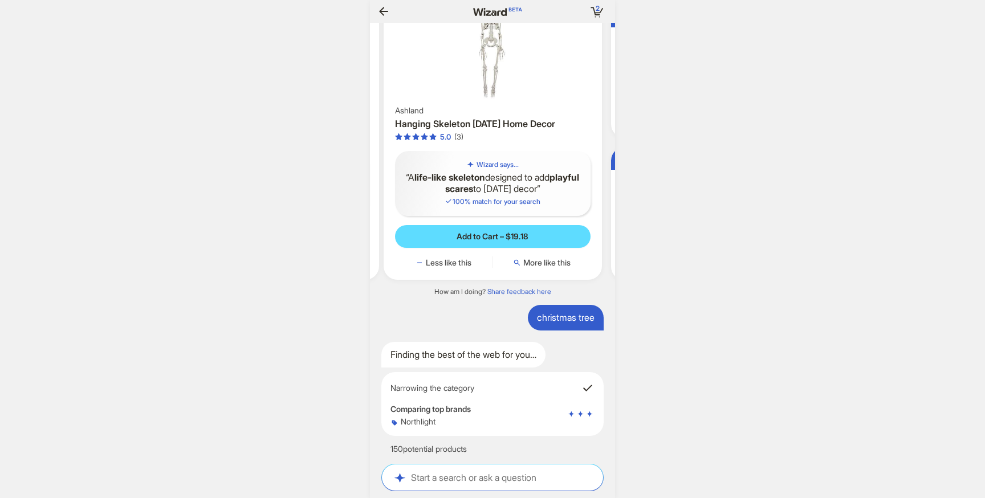
scroll to position [0, 1320]
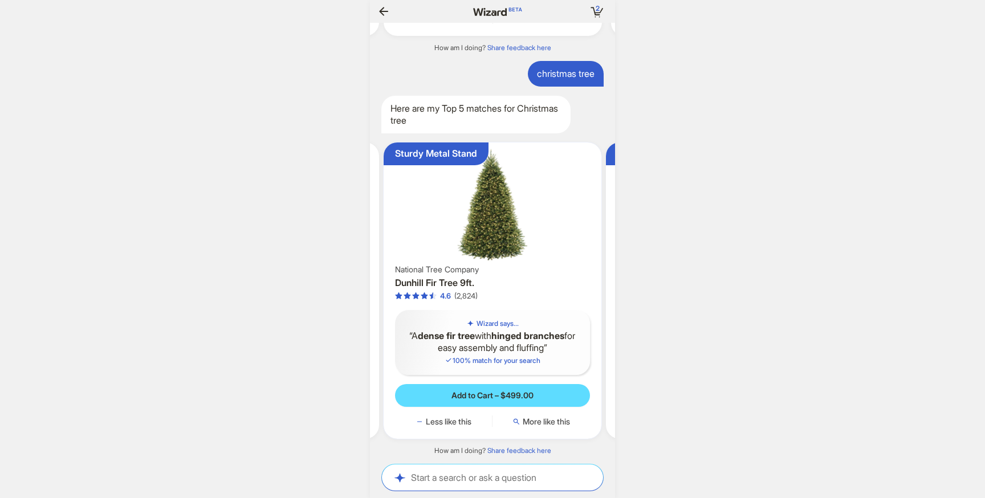
click at [488, 215] on img at bounding box center [492, 204] width 209 height 115
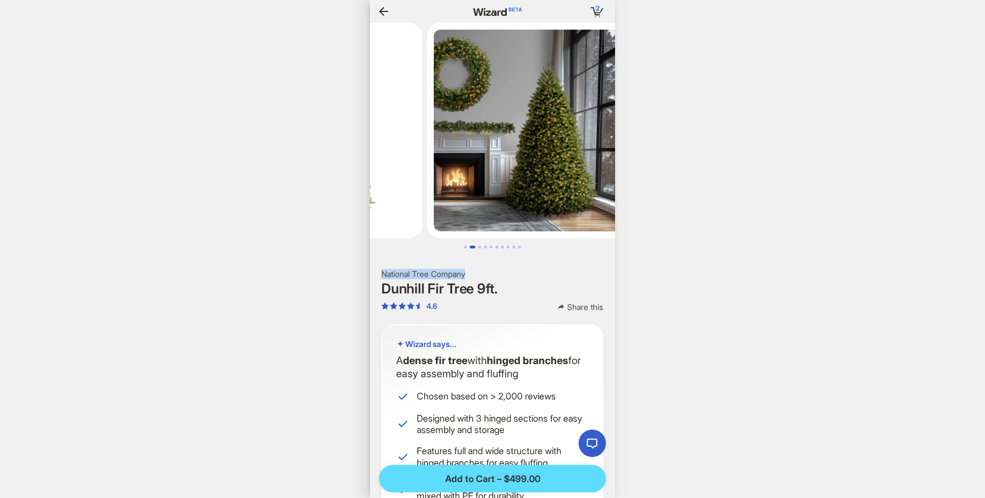
drag, startPoint x: 474, startPoint y: 275, endPoint x: 380, endPoint y: 276, distance: 94.0
click at [380, 276] on section "National Tree Company Dunhill Fir Tree 9ft. 4.6 Share this" at bounding box center [492, 291] width 245 height 44
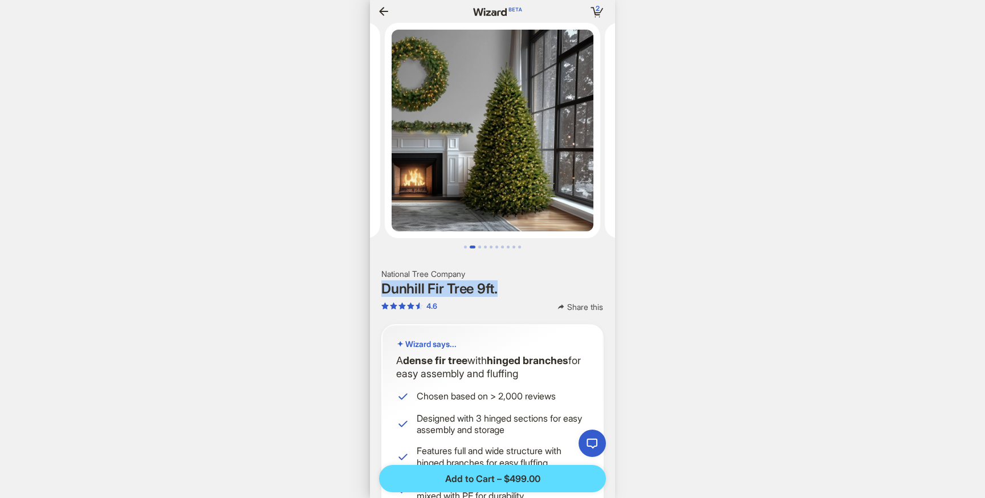
drag, startPoint x: 504, startPoint y: 289, endPoint x: 379, endPoint y: 293, distance: 124.9
click at [379, 293] on section "National Tree Company Dunhill Fir Tree 9ft. 4.6 Share this" at bounding box center [492, 291] width 245 height 44
copy h1 "Dunhill Fir Tree 9ft."
click at [385, 13] on icon "button" at bounding box center [384, 12] width 14 height 14
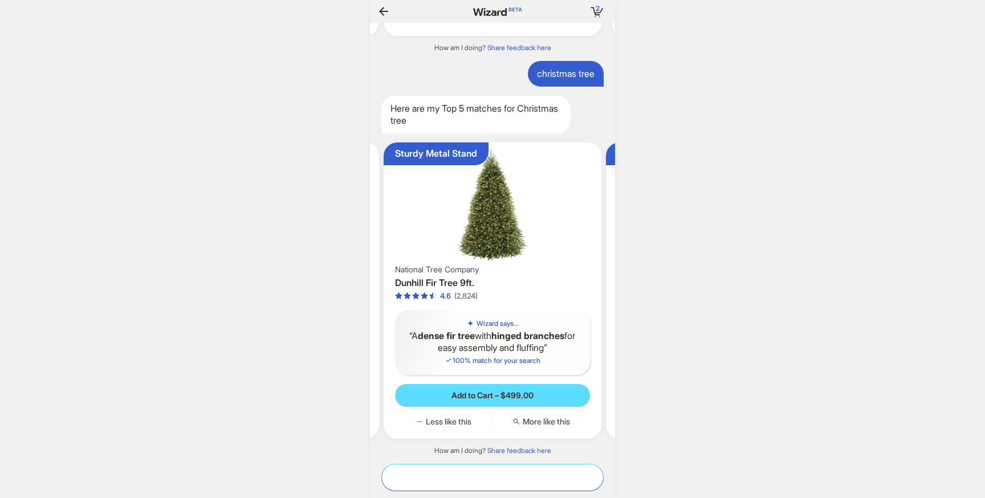
click at [509, 472] on textarea at bounding box center [492, 477] width 221 height 12
type textarea "**********"
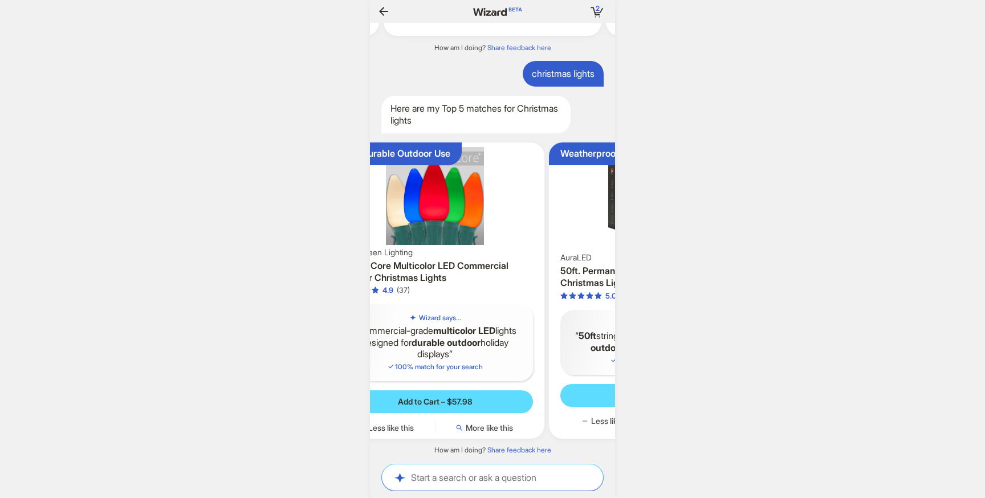
scroll to position [0, 1064]
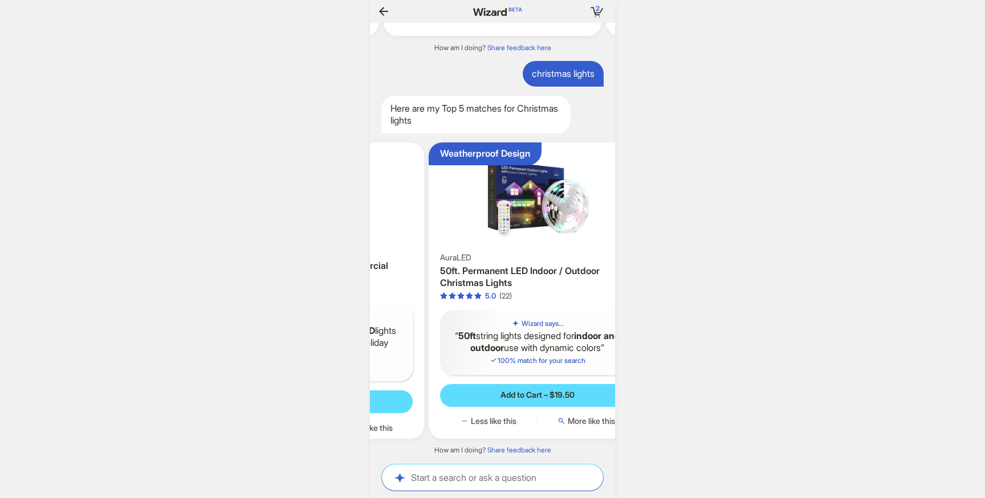
scroll to position [0, 194]
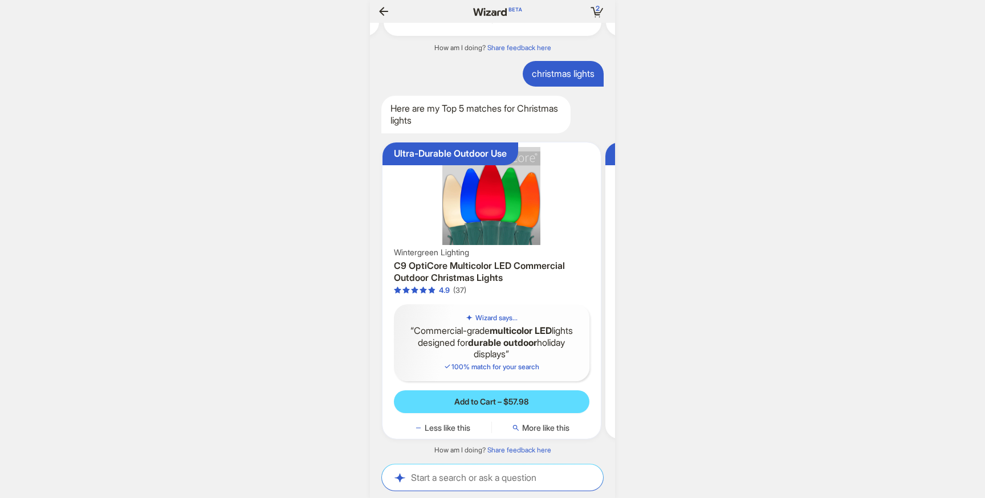
click at [495, 217] on img at bounding box center [491, 196] width 209 height 98
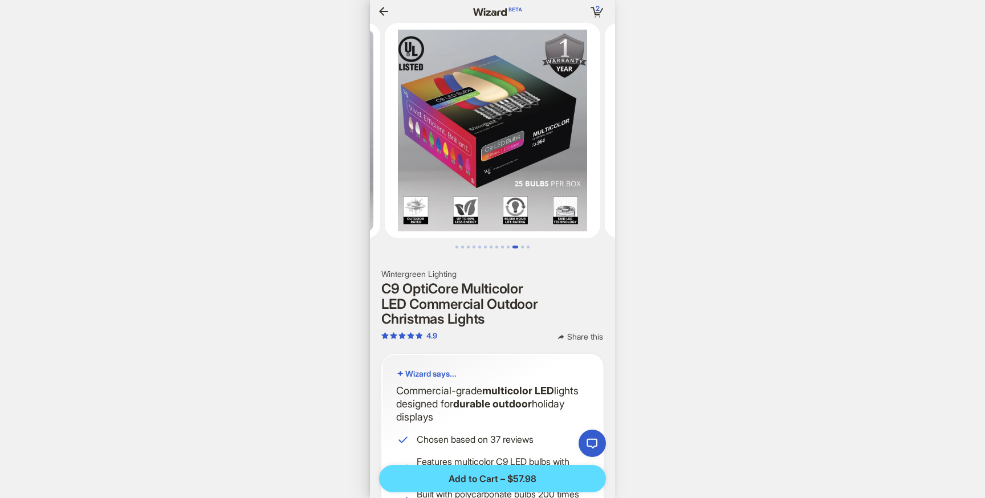
click at [378, 15] on icon "button" at bounding box center [384, 12] width 14 height 14
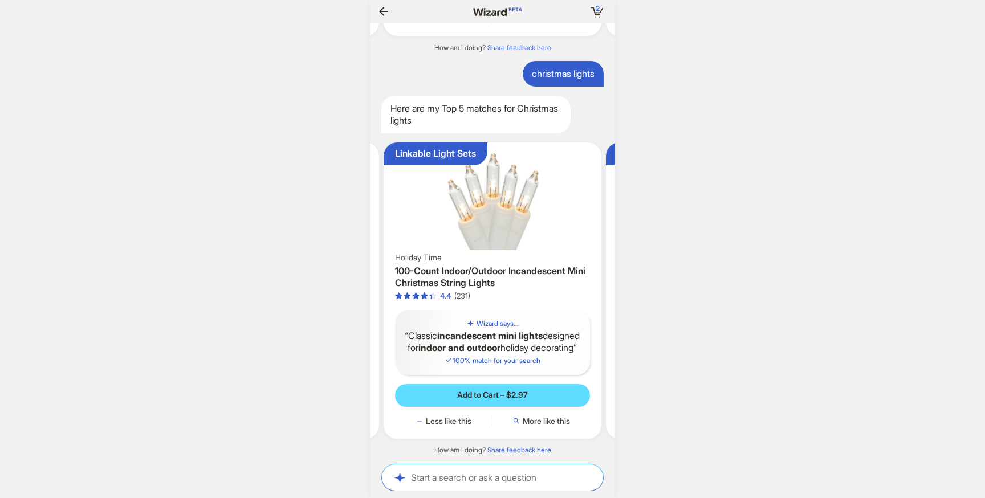
click at [496, 199] on img at bounding box center [492, 198] width 209 height 103
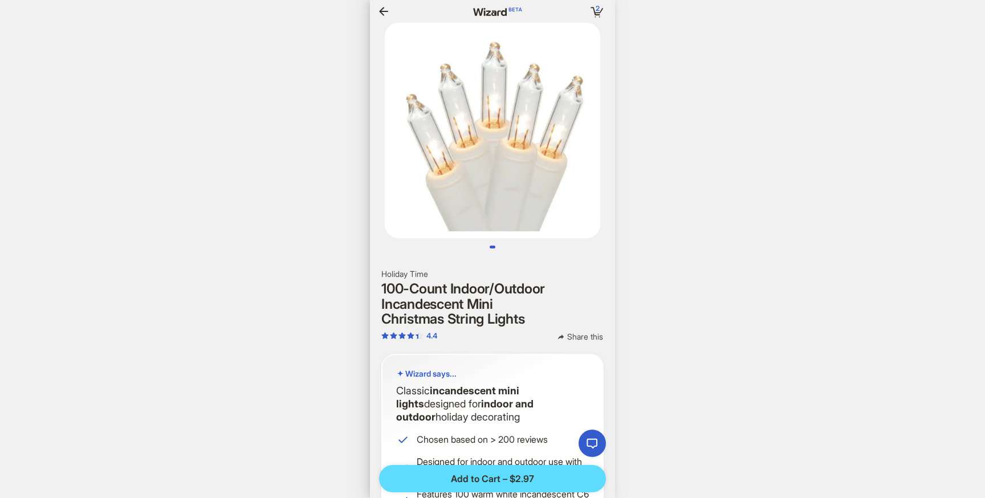
click at [384, 9] on icon "button" at bounding box center [384, 12] width 14 height 14
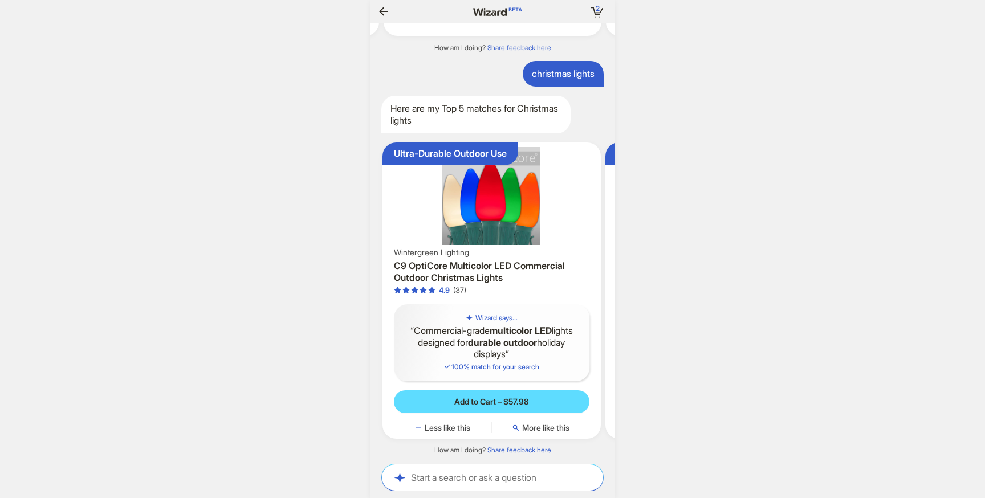
click at [504, 209] on img at bounding box center [491, 196] width 209 height 98
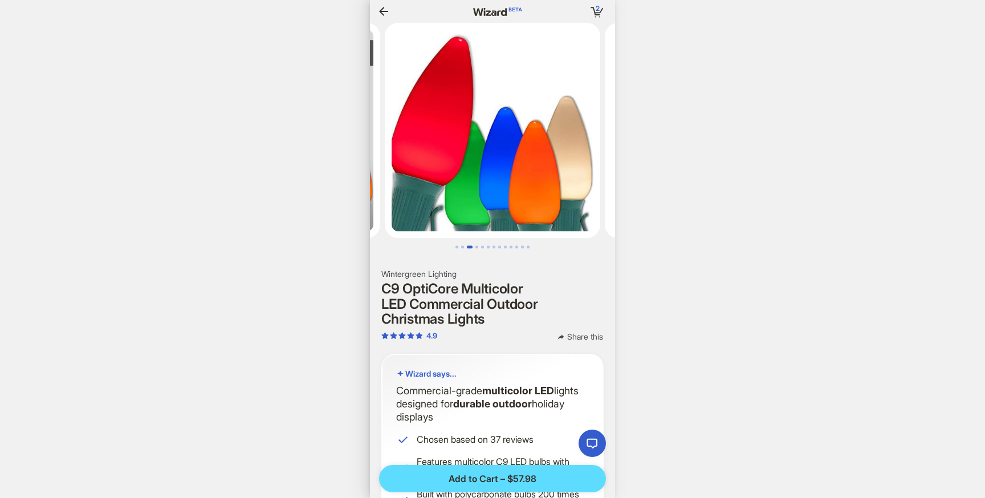
click at [519, 157] on img at bounding box center [492, 130] width 215 height 215
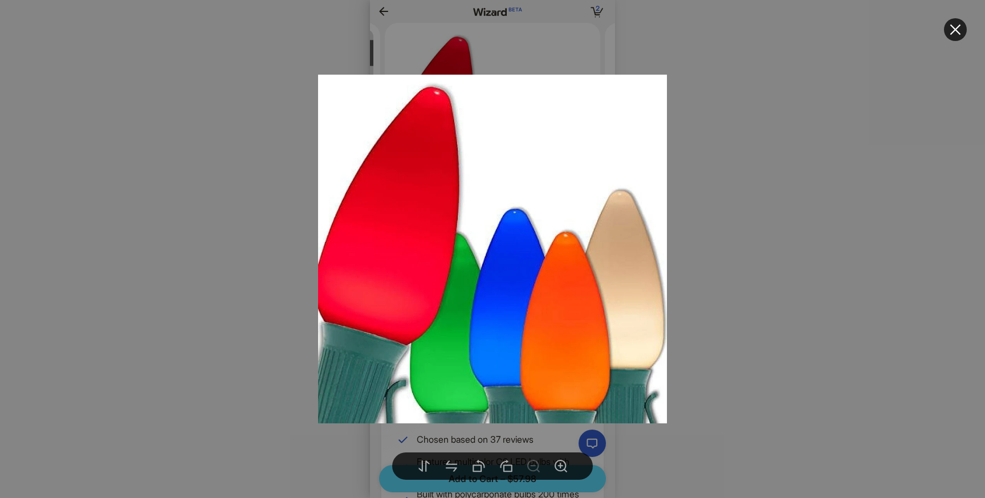
click at [517, 152] on img at bounding box center [492, 249] width 349 height 349
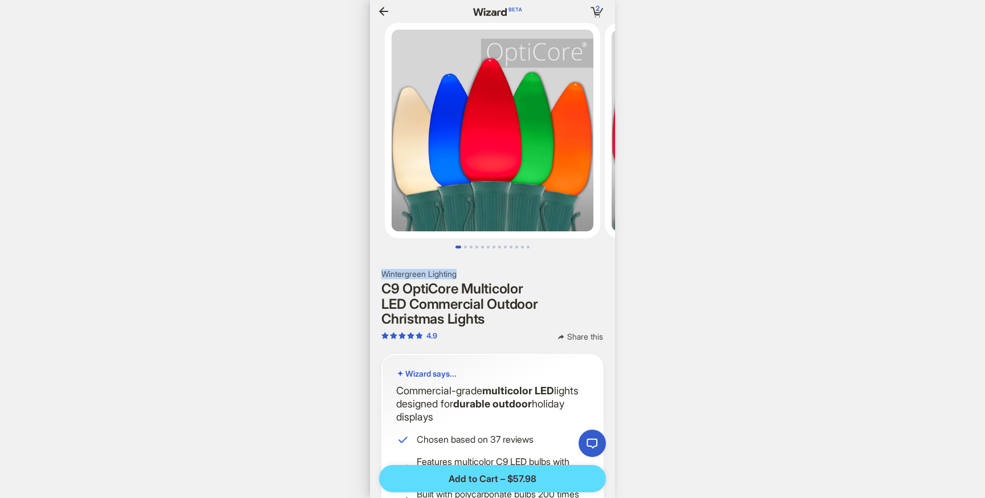
drag, startPoint x: 470, startPoint y: 276, endPoint x: 360, endPoint y: 271, distance: 110.1
click at [360, 271] on body "**********" at bounding box center [492, 249] width 985 height 498
copy body "I’m looking for a sunscreen that is under $20 and at least SPF 50+ Find me pret…"
click at [481, 283] on h1 "C9 OptiCore Multicolor LED Commercial Outdoor Christmas Lights" at bounding box center [492, 303] width 222 height 45
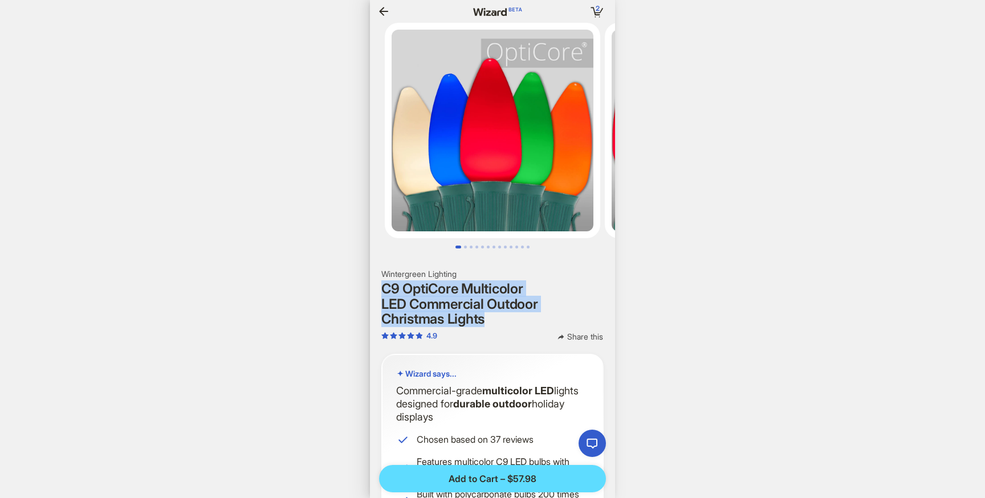
drag, startPoint x: 487, startPoint y: 322, endPoint x: 380, endPoint y: 293, distance: 110.3
click at [380, 293] on section "Wintergreen Lighting C9 OptiCore Multicolor LED Commercial Outdoor Christmas Li…" at bounding box center [492, 306] width 245 height 74
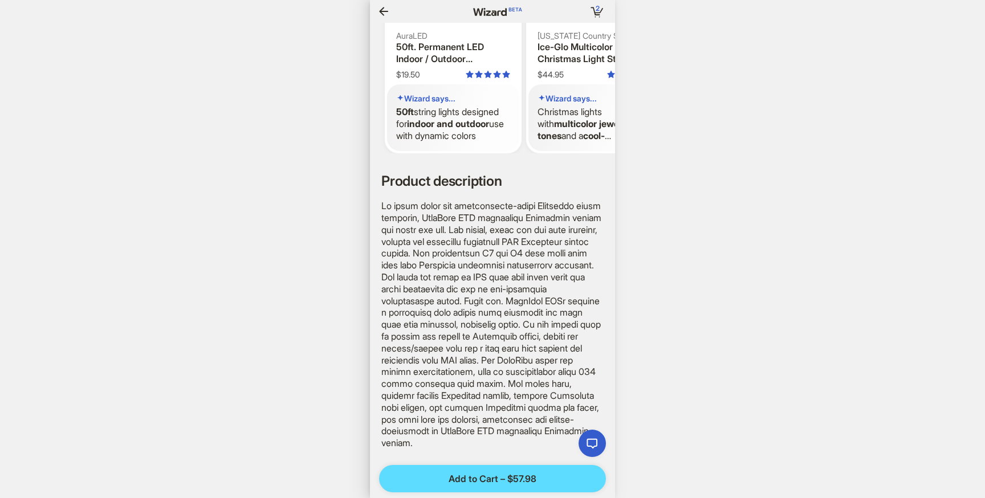
scroll to position [0, 1199]
click at [383, 10] on icon "button" at bounding box center [384, 12] width 14 height 14
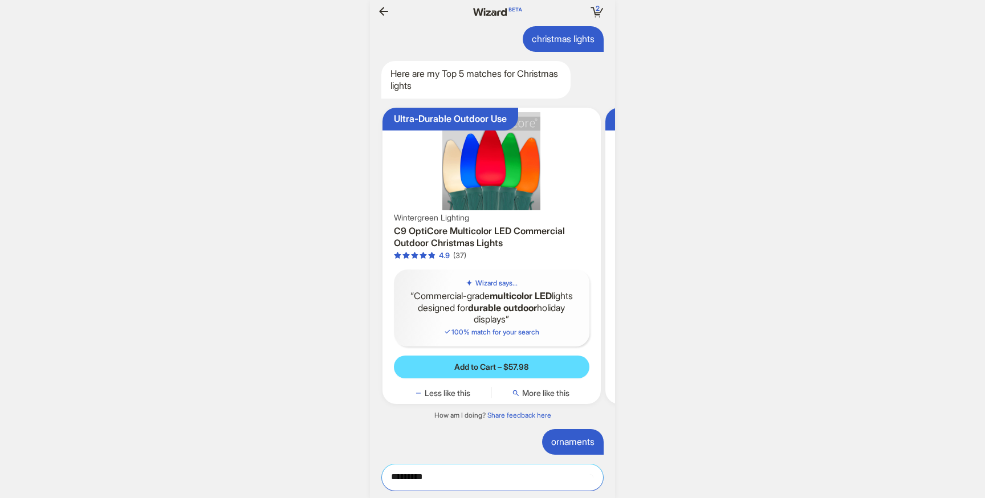
scroll to position [3933, 0]
type textarea "*********"
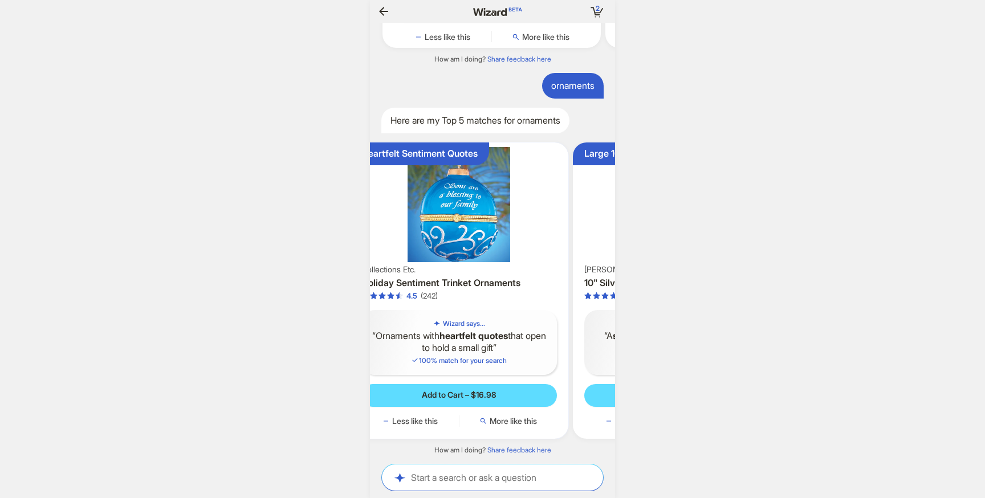
scroll to position [0, 148]
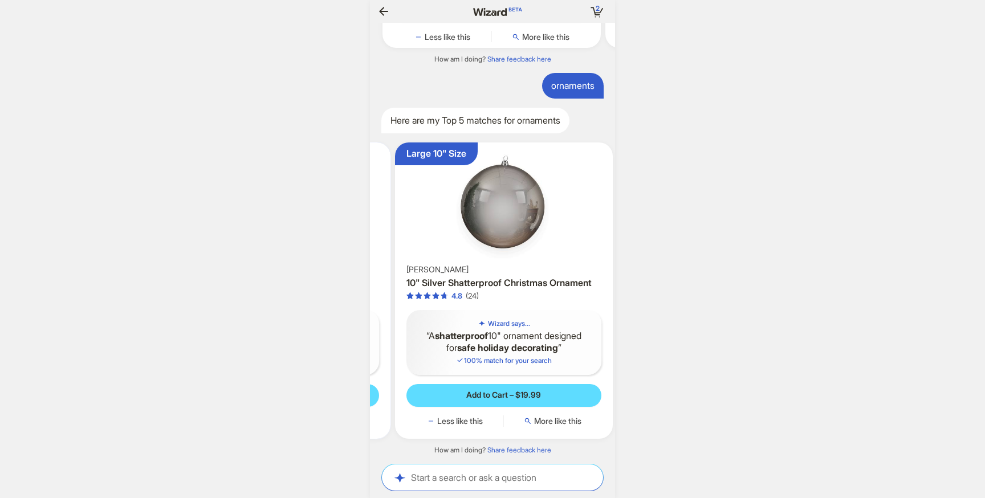
scroll to position [0, 219]
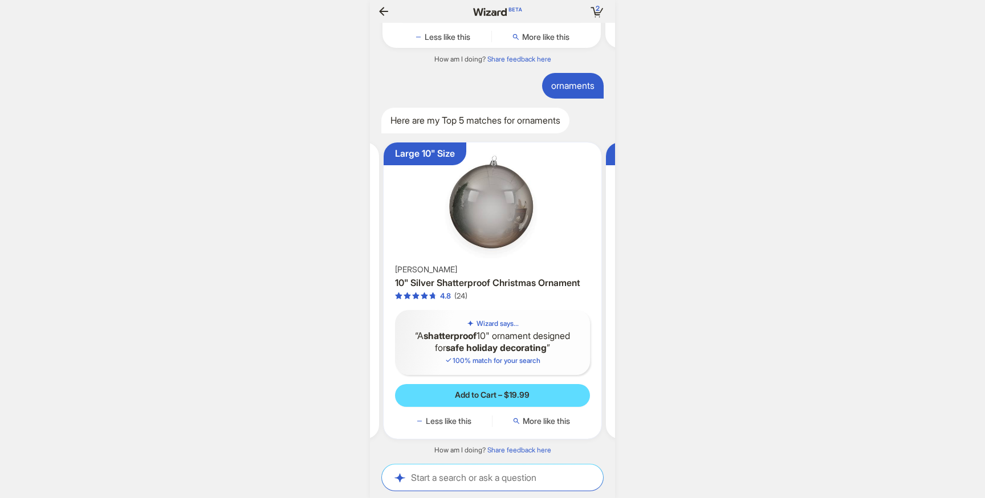
click at [493, 216] on img at bounding box center [492, 204] width 209 height 115
click at [512, 201] on img at bounding box center [492, 204] width 209 height 115
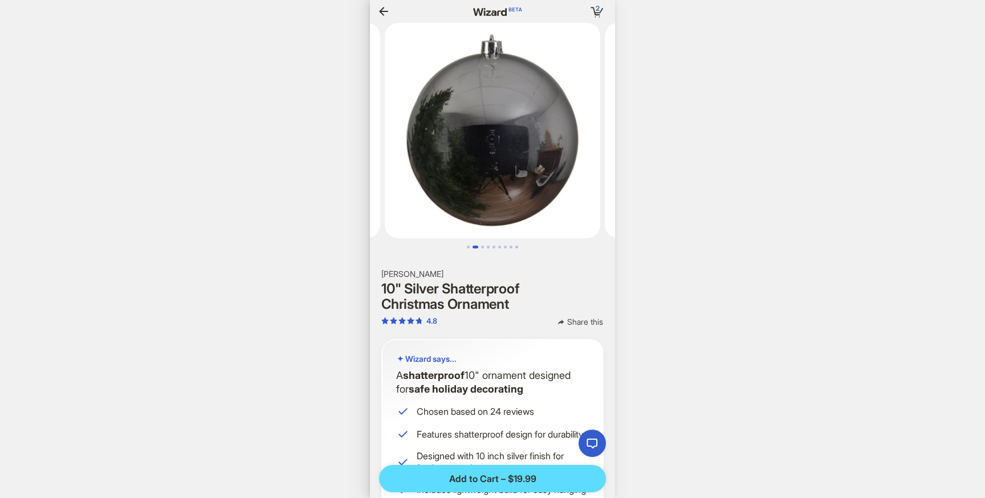
click at [381, 10] on icon "button" at bounding box center [384, 12] width 14 height 14
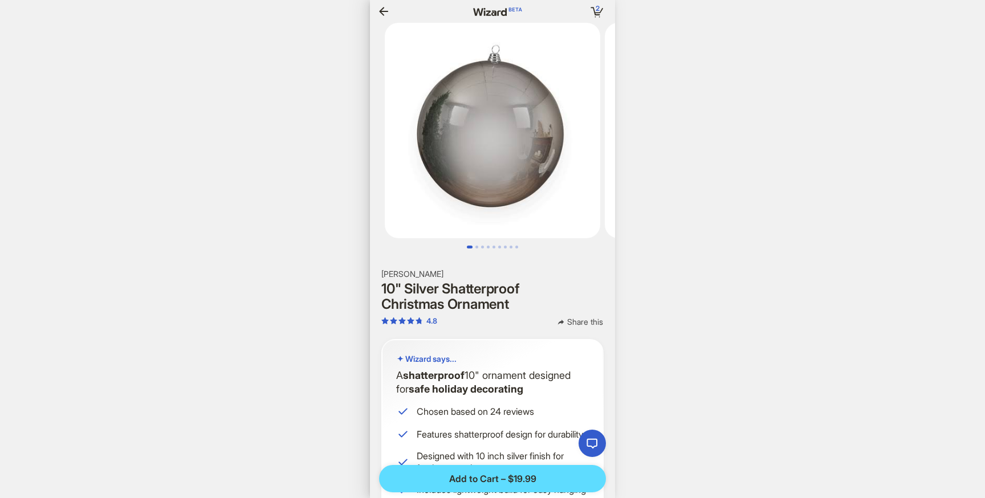
click at [379, 10] on icon "button" at bounding box center [384, 12] width 14 height 14
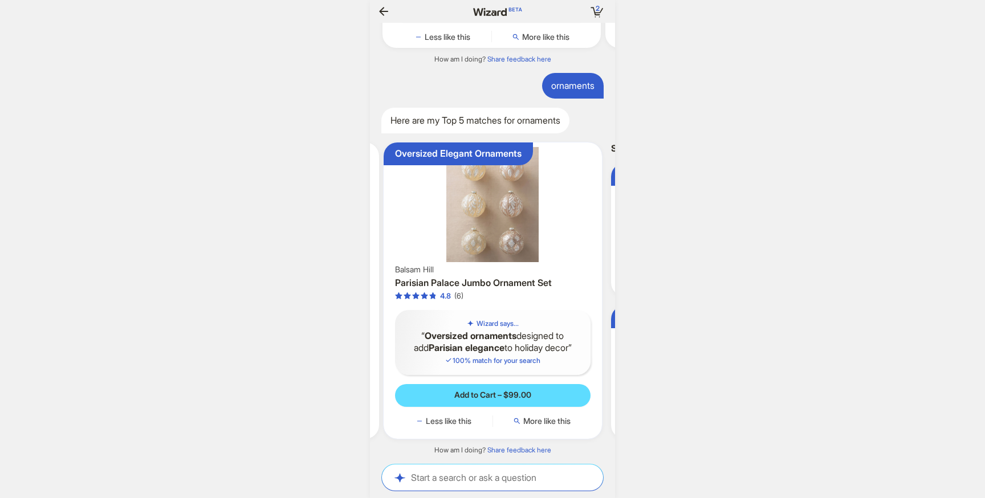
click at [475, 230] on img at bounding box center [492, 204] width 209 height 115
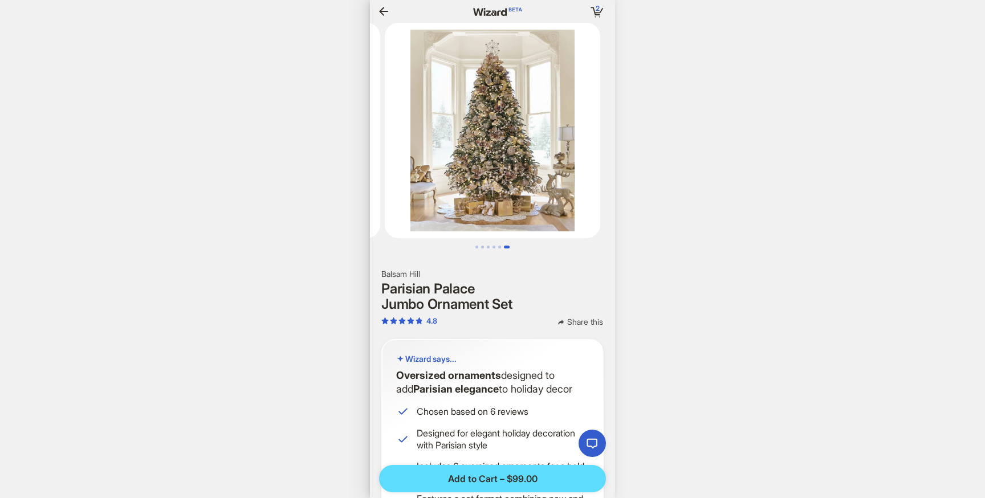
click at [382, 11] on icon "button" at bounding box center [383, 11] width 9 height 9
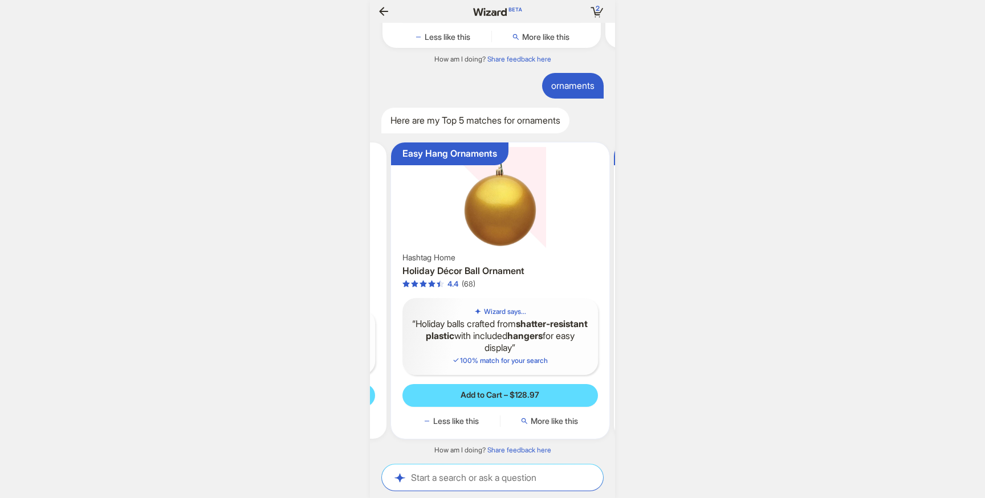
click at [499, 211] on img at bounding box center [499, 198] width 209 height 103
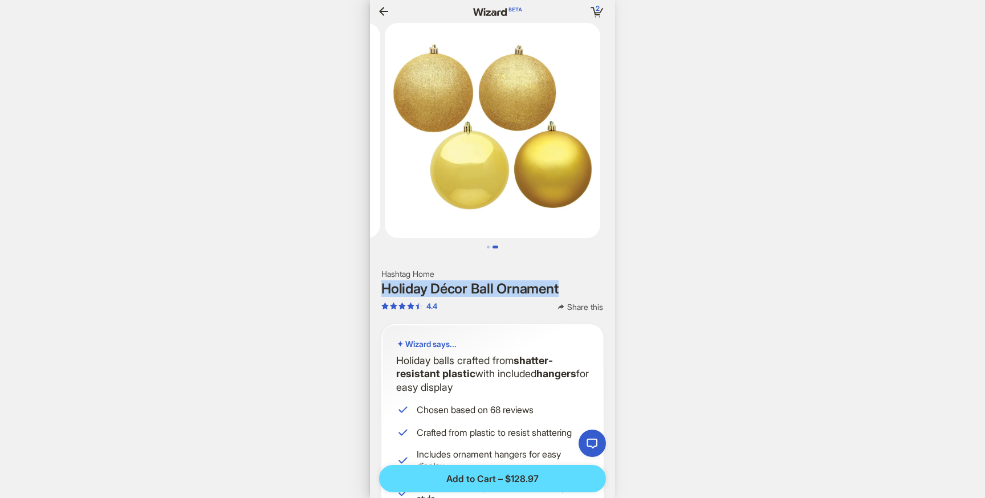
drag, startPoint x: 565, startPoint y: 290, endPoint x: 374, endPoint y: 293, distance: 190.3
click at [374, 293] on section "Hashtag Home Holiday Décor Ball Ornament 4.4 Share this" at bounding box center [492, 291] width 245 height 44
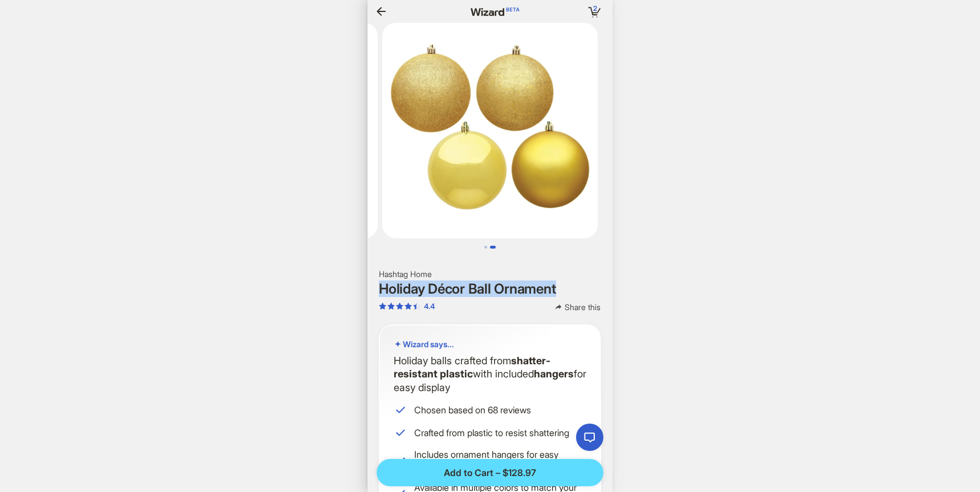
scroll to position [0, 1074]
